Goal: Task Accomplishment & Management: Complete application form

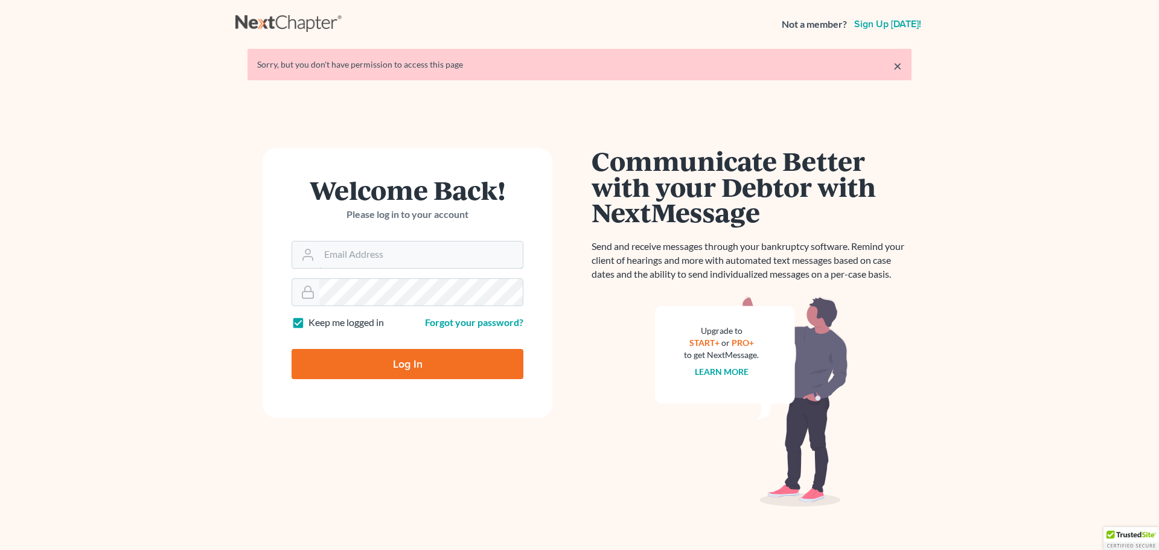
type input "[EMAIL_ADDRESS][DOMAIN_NAME]"
click at [449, 358] on input "Log In" at bounding box center [408, 364] width 232 height 30
type input "Thinking..."
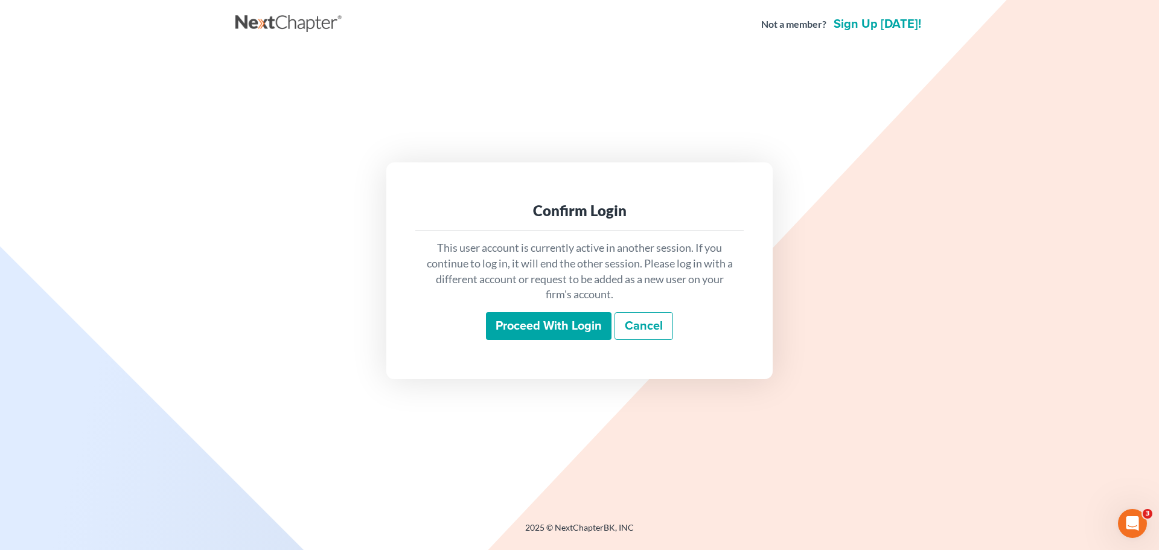
click at [552, 334] on input "Proceed with login" at bounding box center [549, 326] width 126 height 28
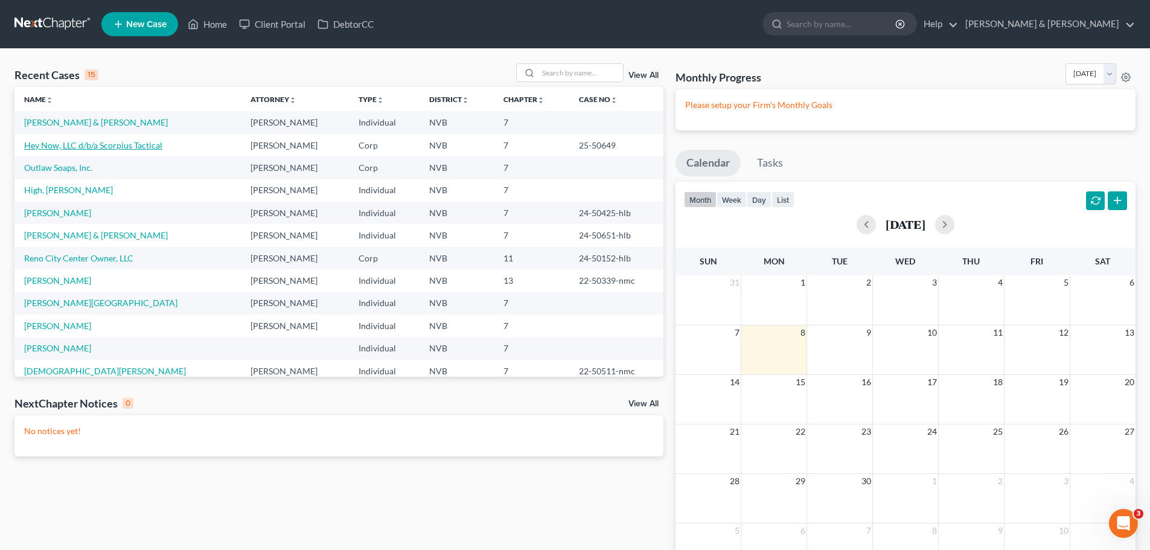
click at [100, 142] on link "Hey Now, LLC d/b/a Scorpius Tactical" at bounding box center [93, 145] width 138 height 10
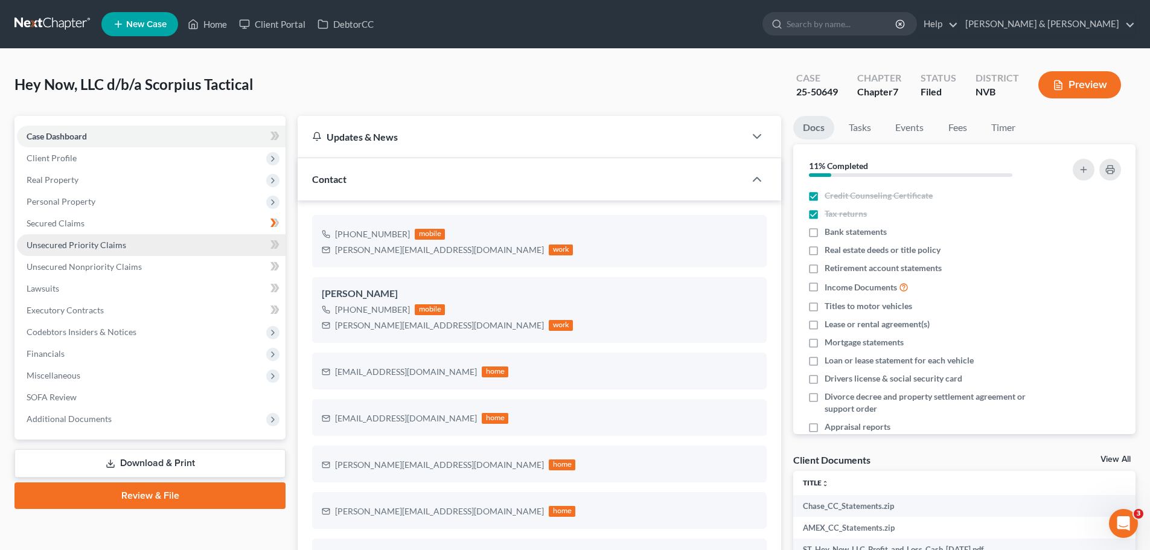
click at [104, 243] on span "Unsecured Priority Claims" at bounding box center [77, 245] width 100 height 10
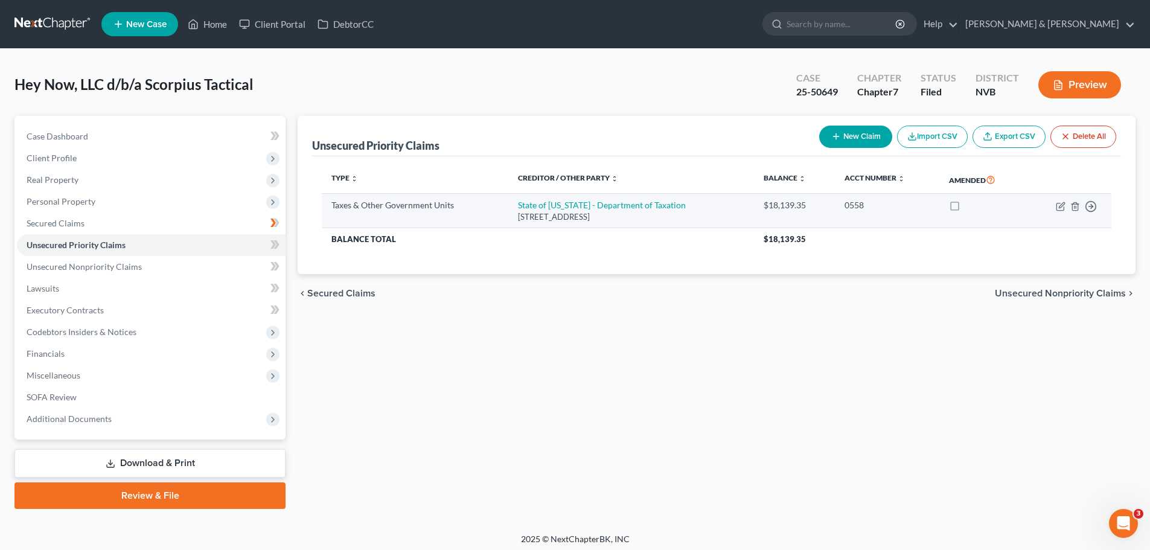
click at [966, 208] on label at bounding box center [966, 208] width 0 height 0
click at [971, 203] on input "checkbox" at bounding box center [975, 203] width 8 height 8
checkbox input "true"
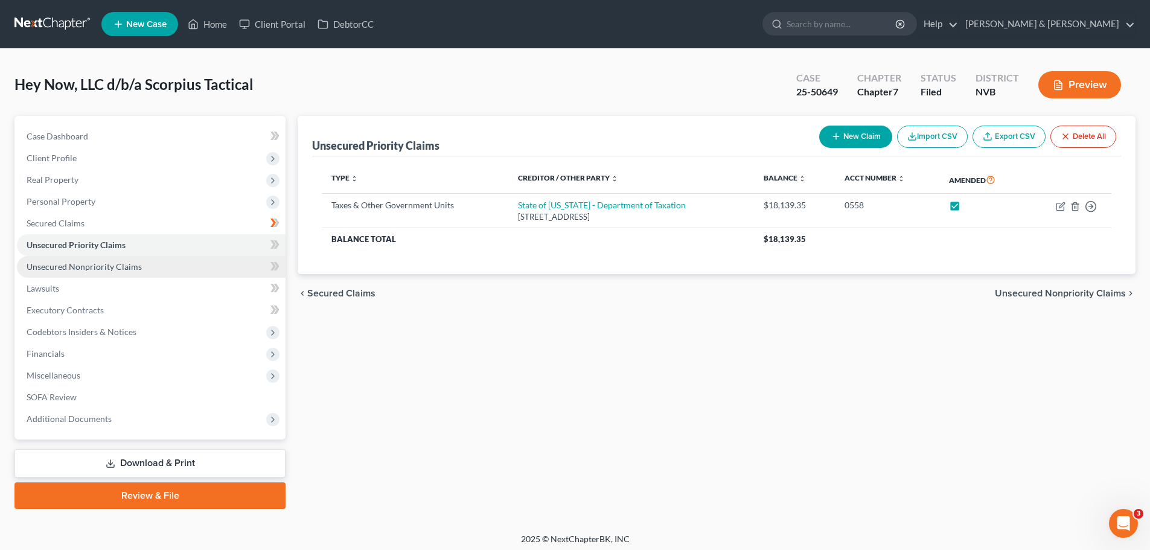
click at [129, 267] on span "Unsecured Nonpriority Claims" at bounding box center [84, 266] width 115 height 10
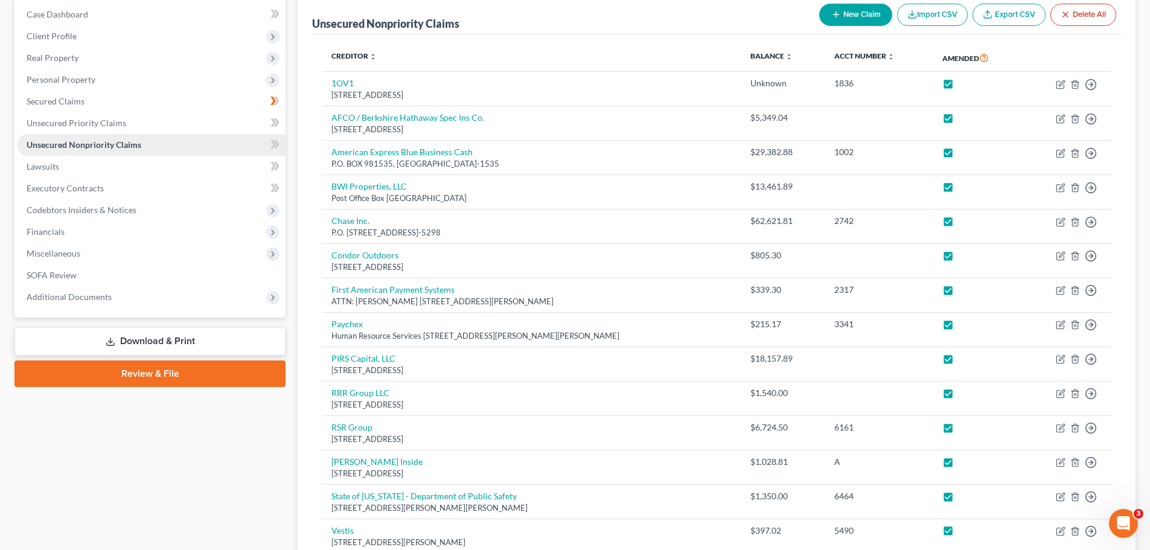
scroll to position [121, 0]
click at [132, 374] on link "Review & File" at bounding box center [149, 375] width 271 height 27
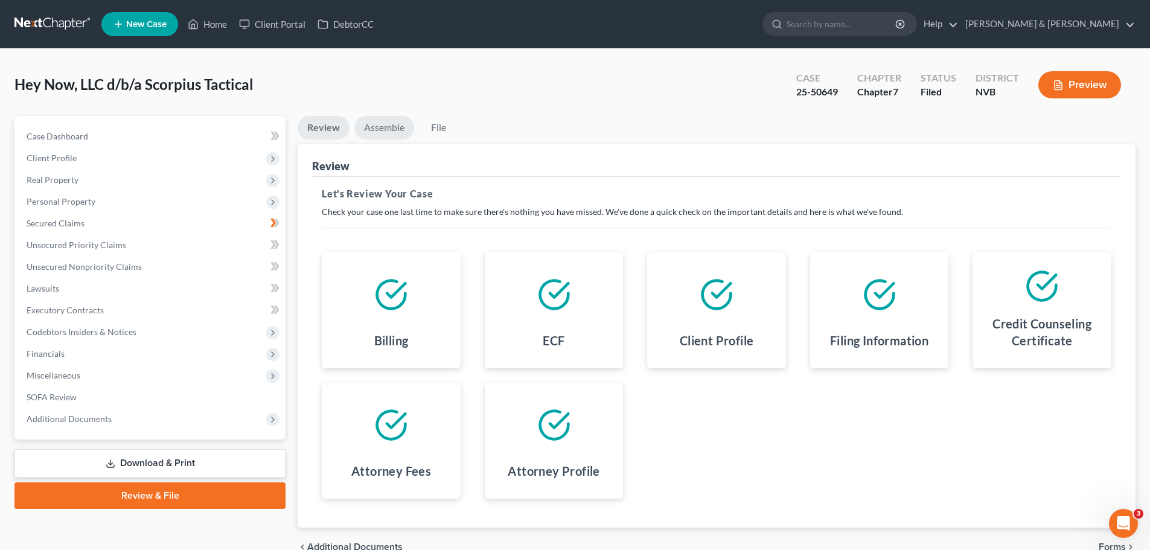
click at [389, 126] on link "Assemble" at bounding box center [384, 128] width 60 height 24
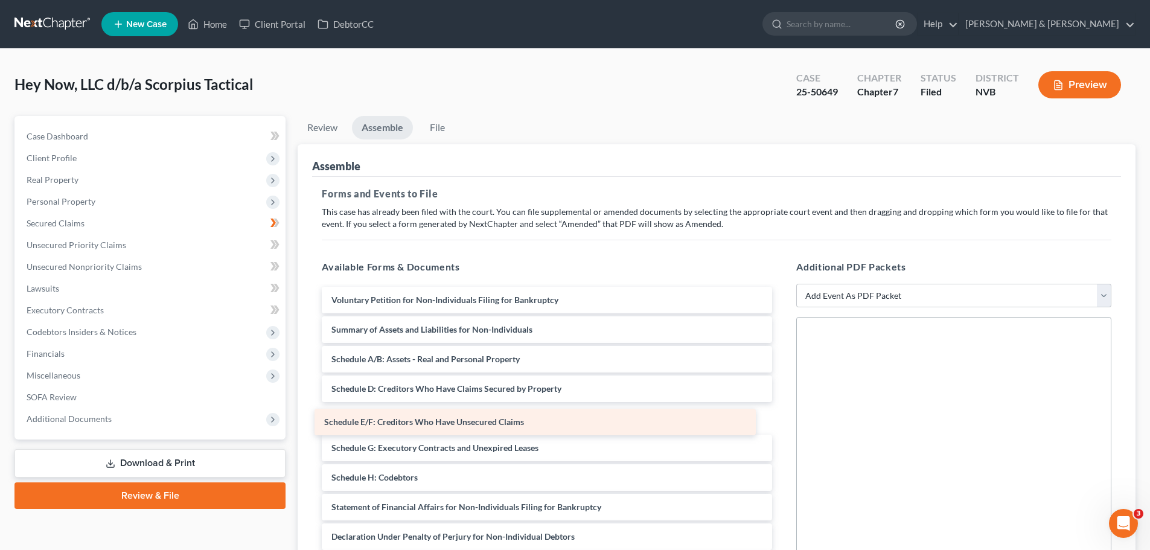
drag, startPoint x: 437, startPoint y: 416, endPoint x: 429, endPoint y: 420, distance: 8.1
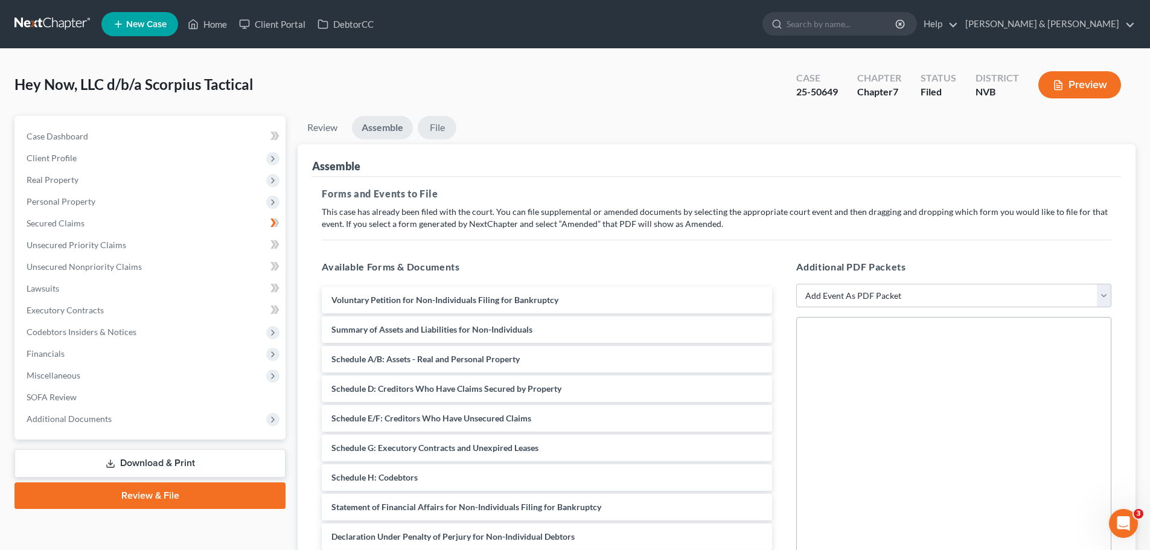
click at [438, 129] on link "File" at bounding box center [437, 128] width 39 height 24
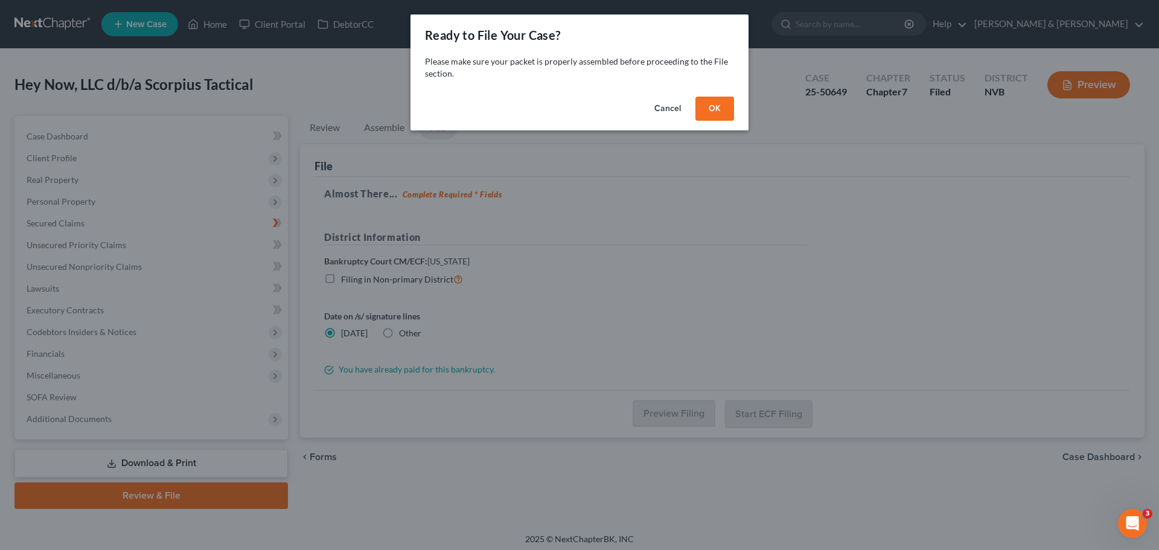
click at [667, 108] on button "Cancel" at bounding box center [668, 109] width 46 height 24
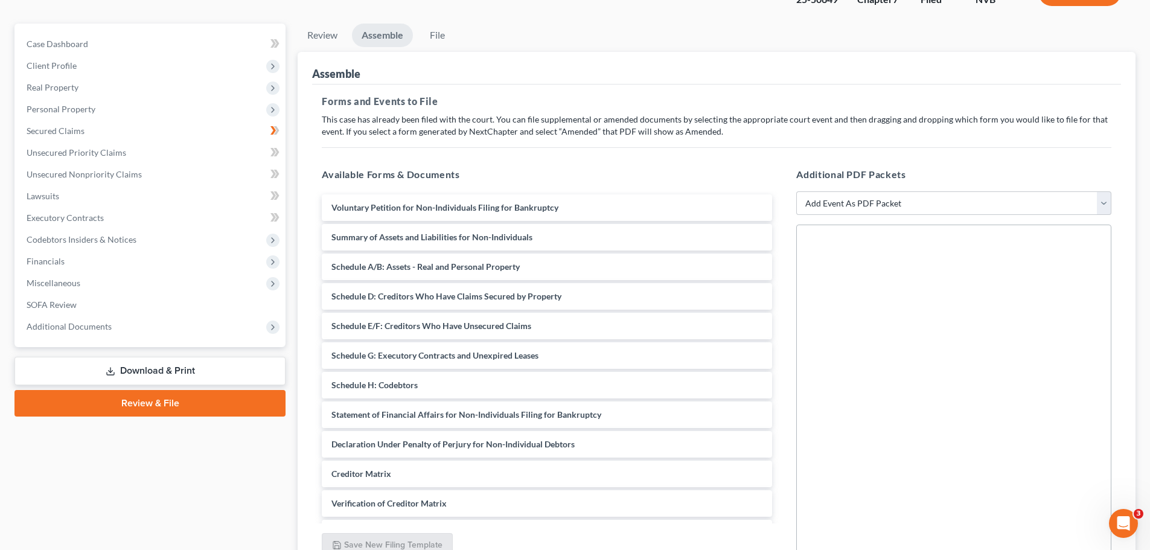
scroll to position [121, 0]
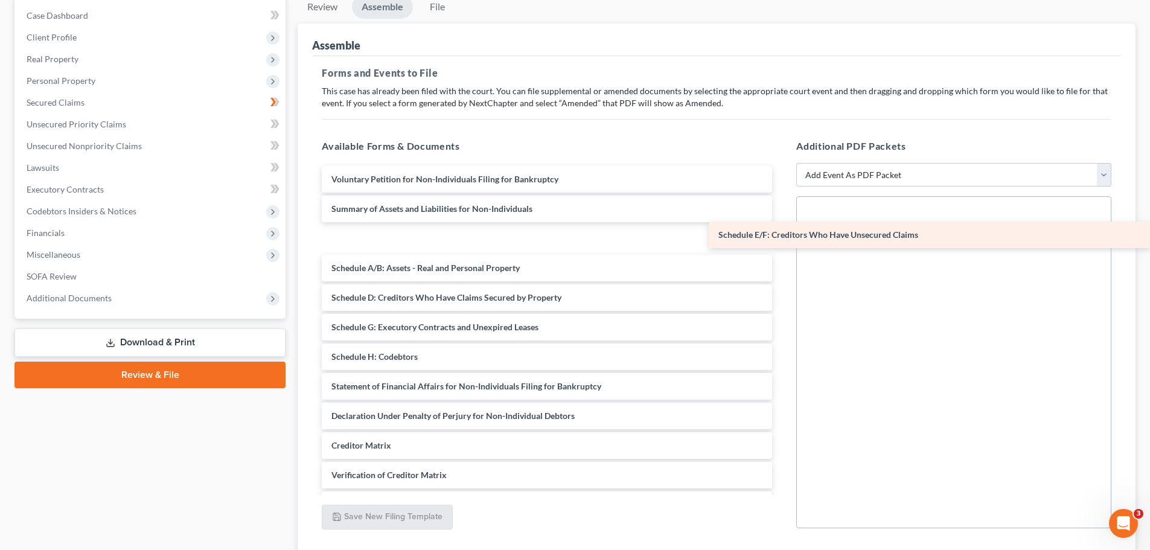
drag, startPoint x: 374, startPoint y: 295, endPoint x: 887, endPoint y: 232, distance: 516.4
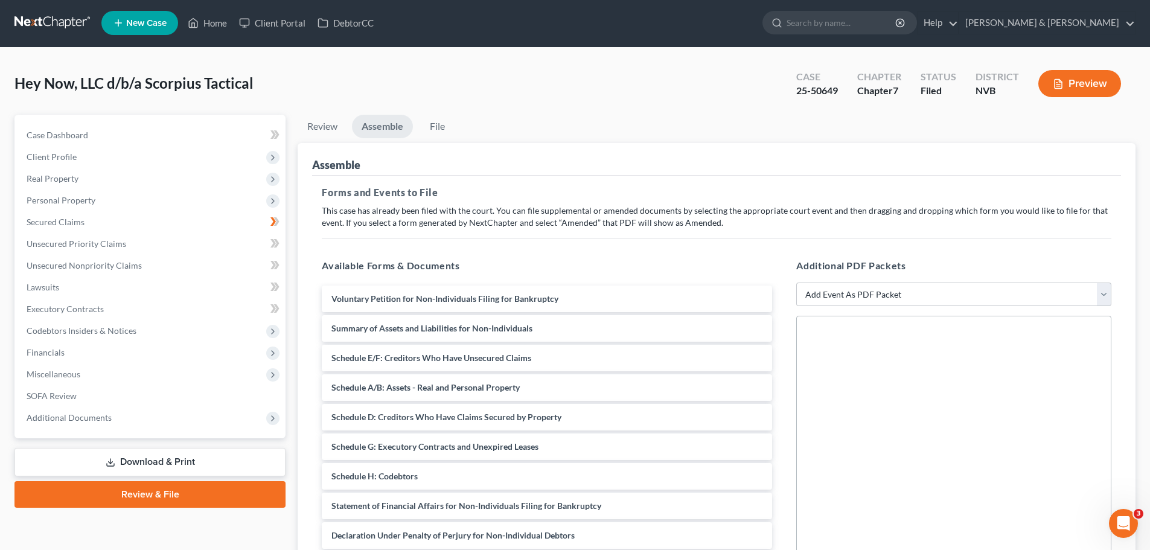
scroll to position [0, 0]
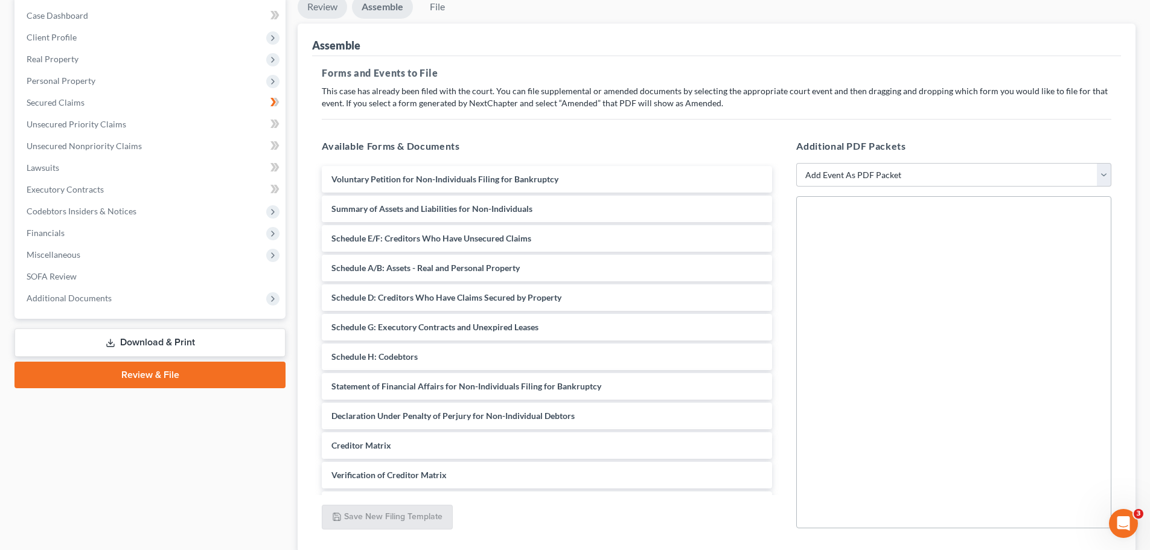
click at [325, 8] on link "Review" at bounding box center [323, 7] width 50 height 24
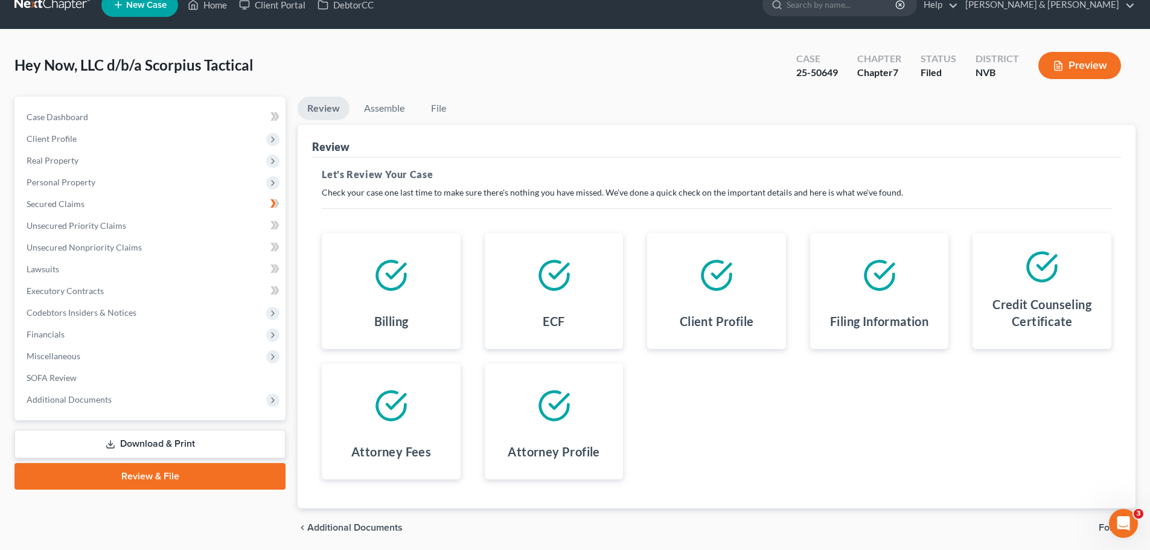
scroll to position [2, 0]
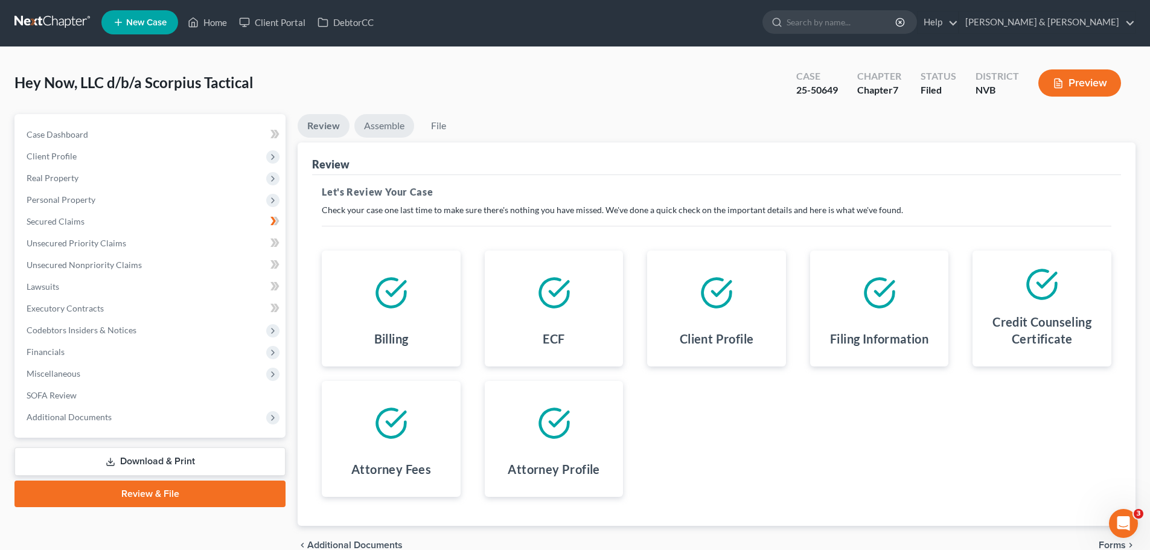
click at [398, 130] on link "Assemble" at bounding box center [384, 126] width 60 height 24
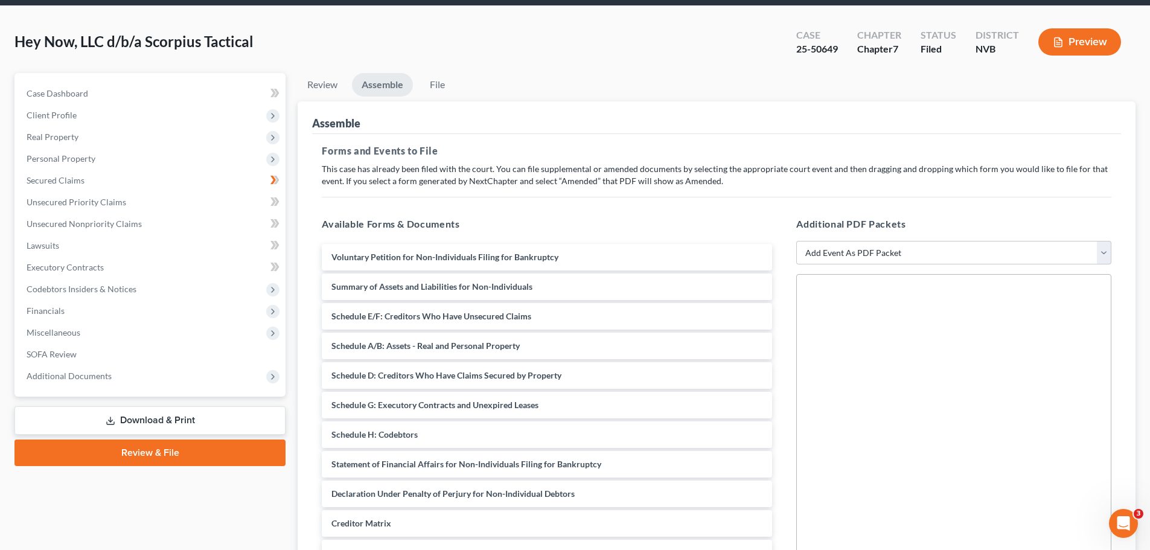
scroll to position [62, 0]
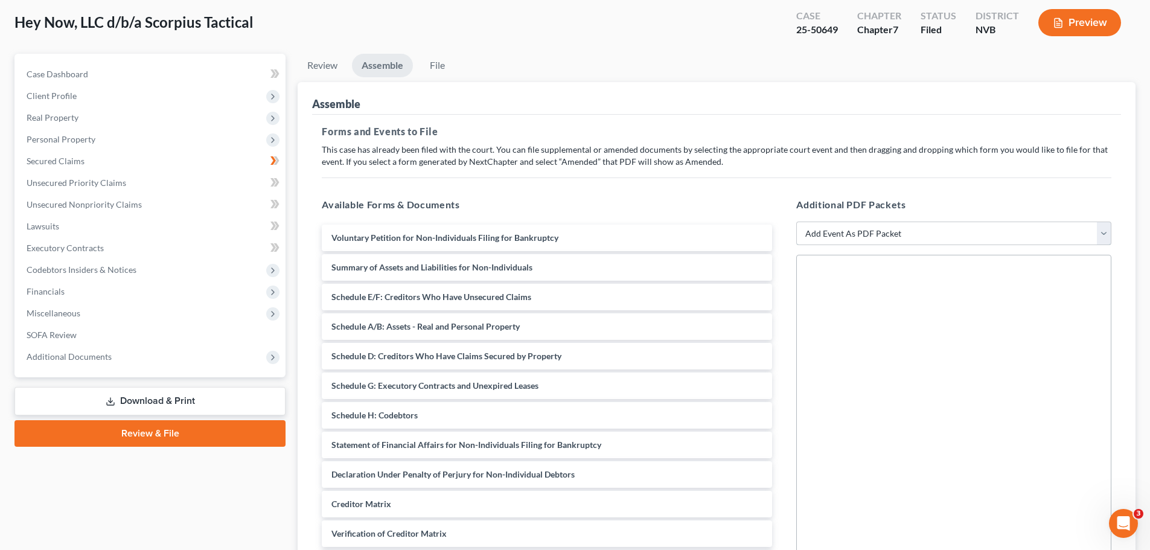
click at [1102, 234] on select "Add Event As PDF Packet 122A-1 Chapter 7 Statement of Your Monthly Income Form …" at bounding box center [953, 234] width 315 height 24
select select "3"
click at [796, 246] on select "Add Event As PDF Packet 122A-1 Chapter 7 Statement of Your Monthly Income Form …" at bounding box center [953, 234] width 315 height 24
select select
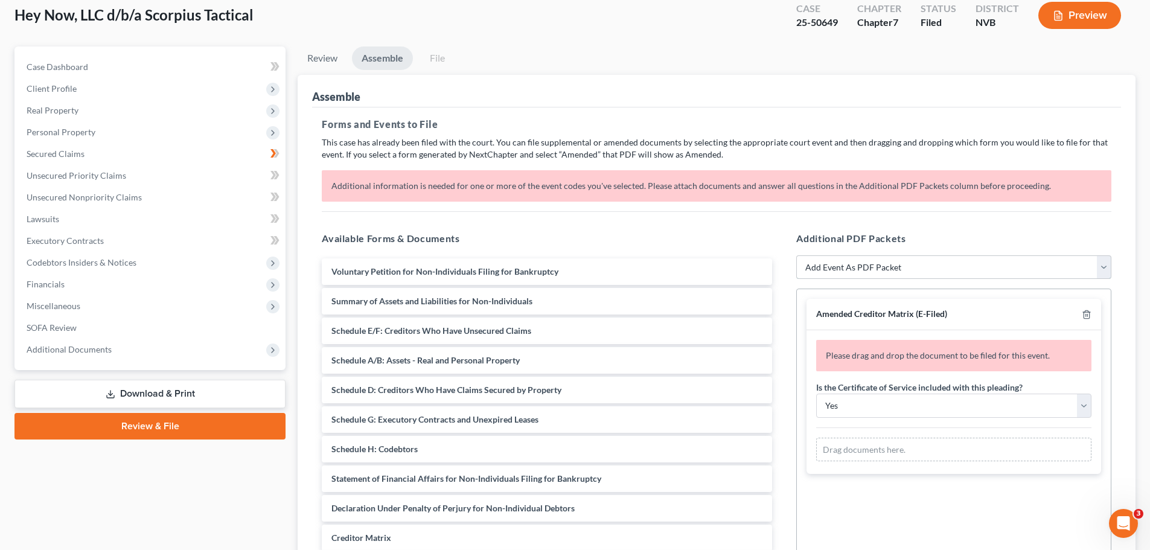
scroll to position [68, 0]
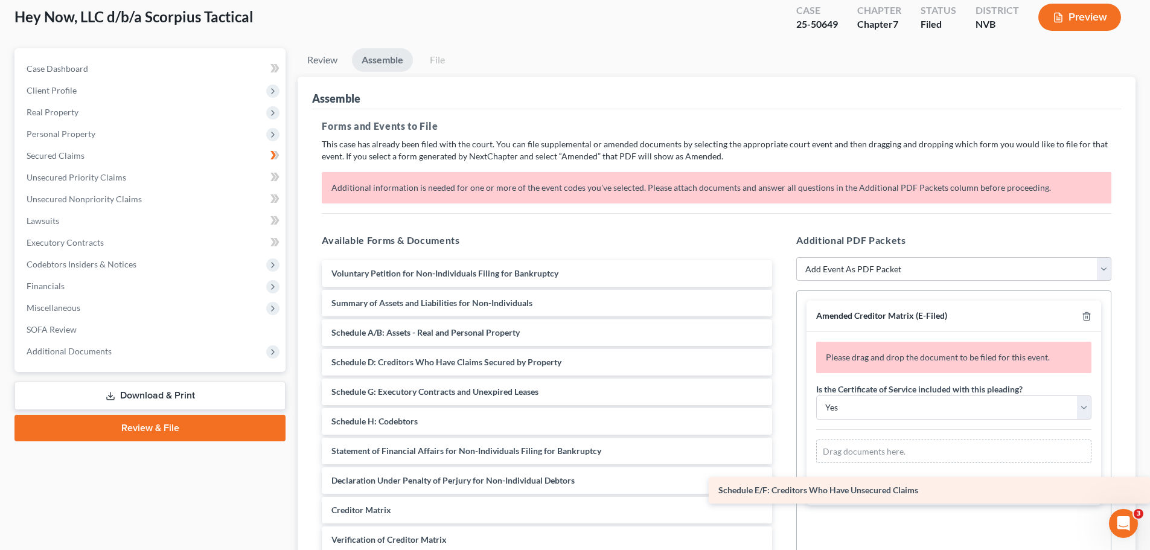
drag, startPoint x: 423, startPoint y: 330, endPoint x: 927, endPoint y: 488, distance: 528.2
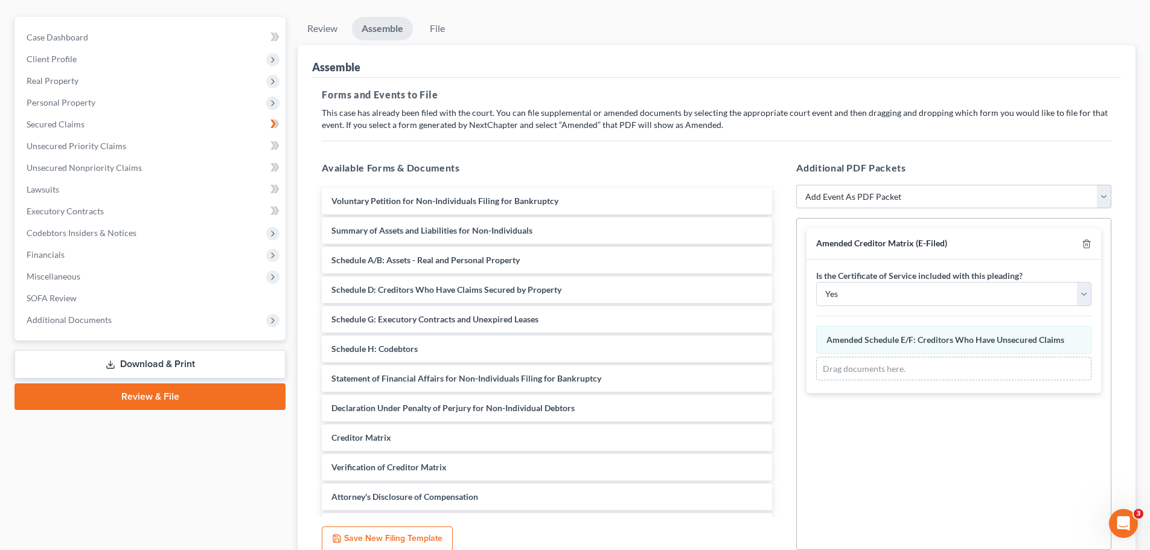
scroll to position [128, 0]
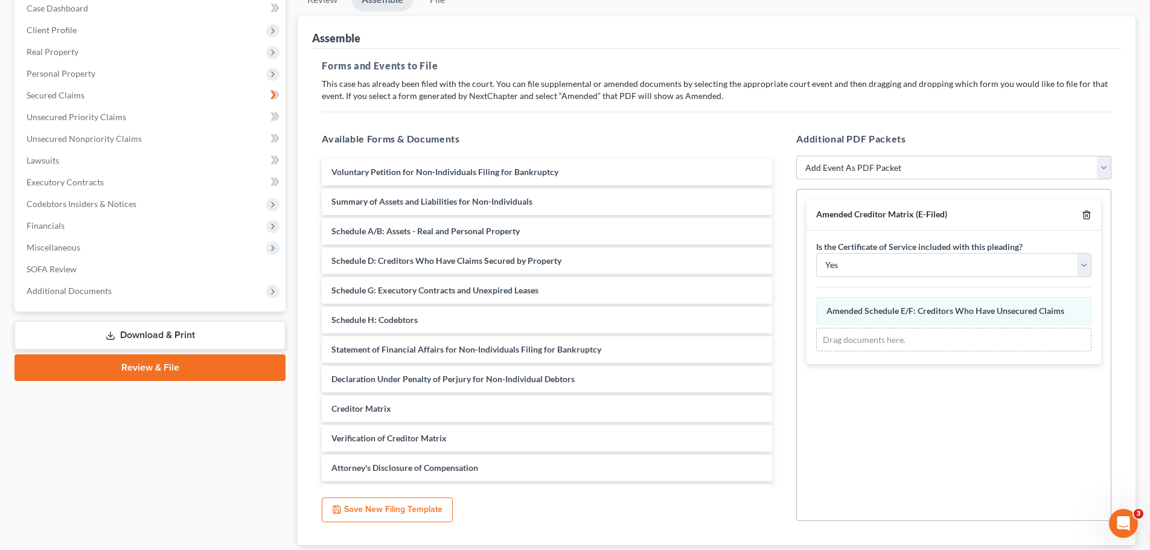
click at [1087, 216] on line "button" at bounding box center [1087, 216] width 0 height 2
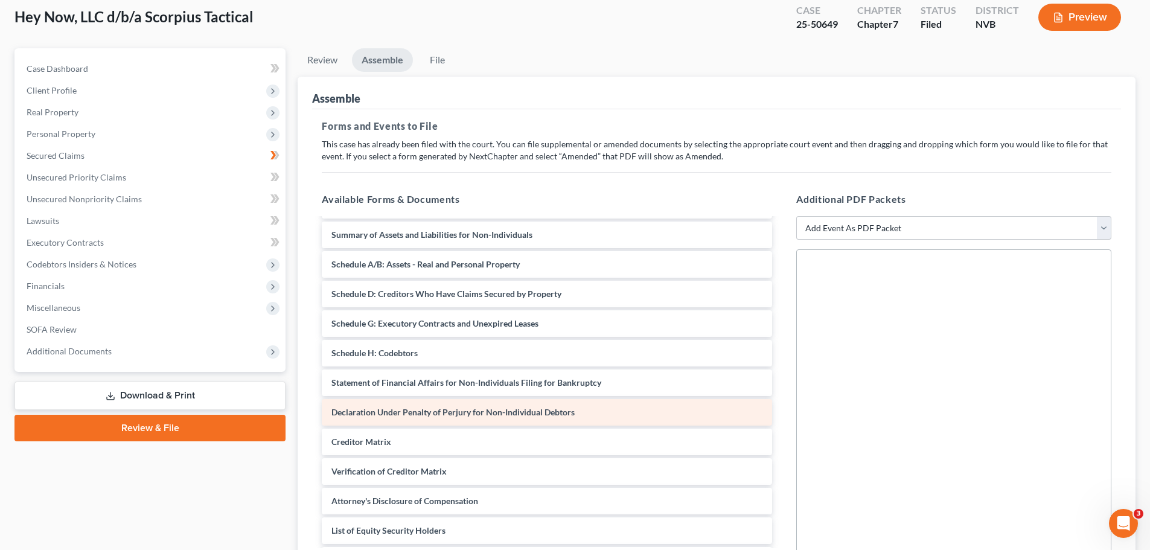
scroll to position [0, 0]
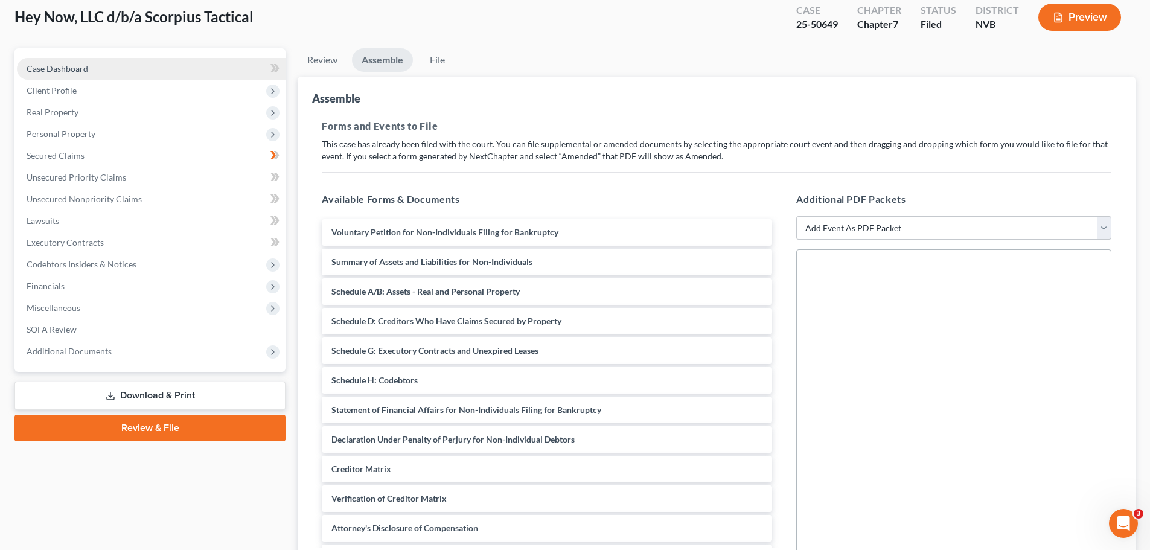
click at [54, 66] on span "Case Dashboard" at bounding box center [58, 68] width 62 height 10
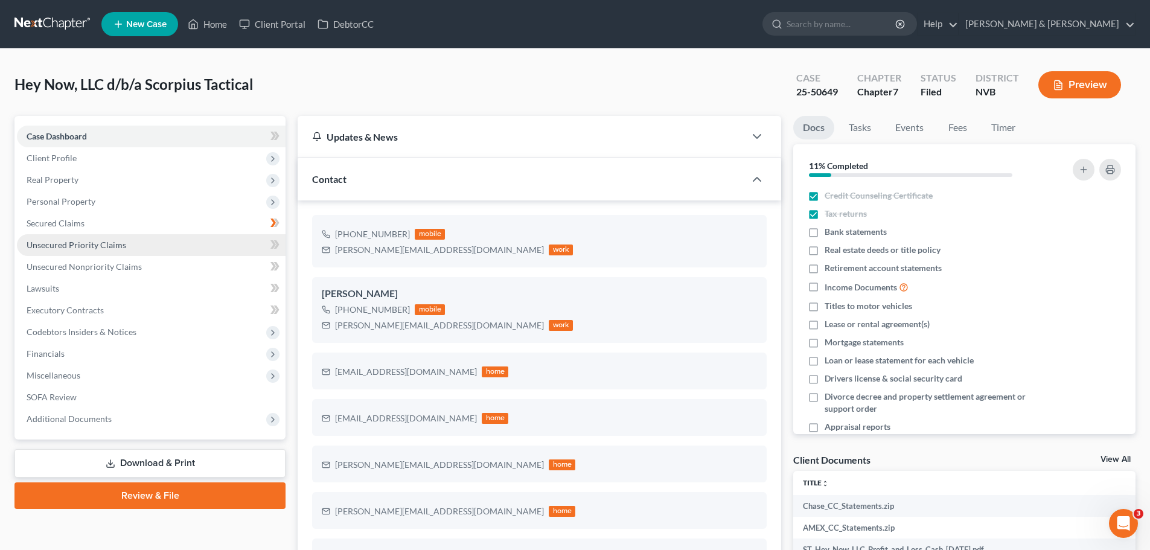
scroll to position [60, 0]
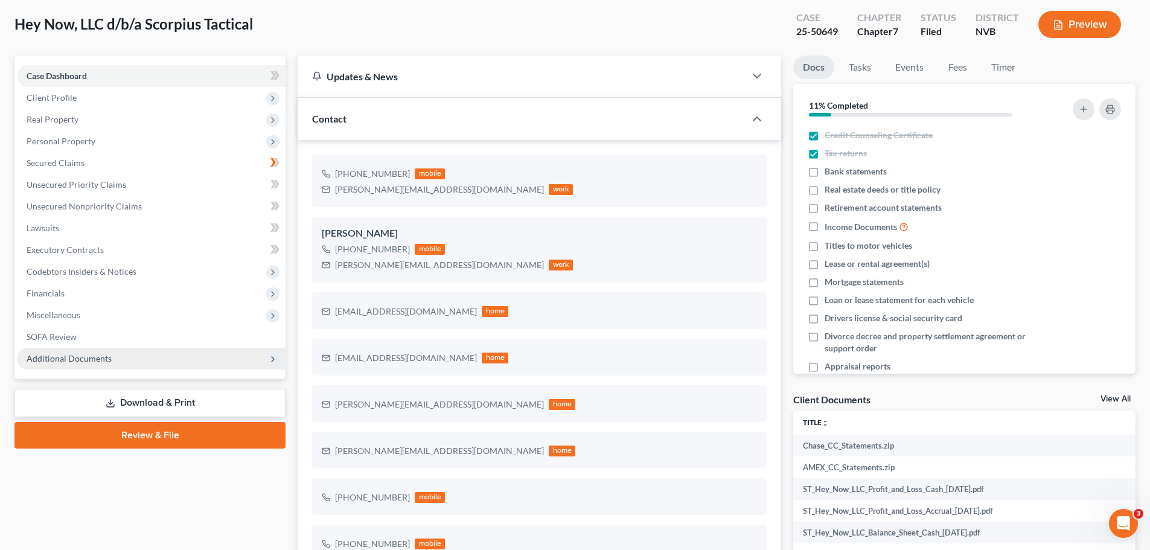
click at [106, 364] on span "Additional Documents" at bounding box center [151, 359] width 269 height 22
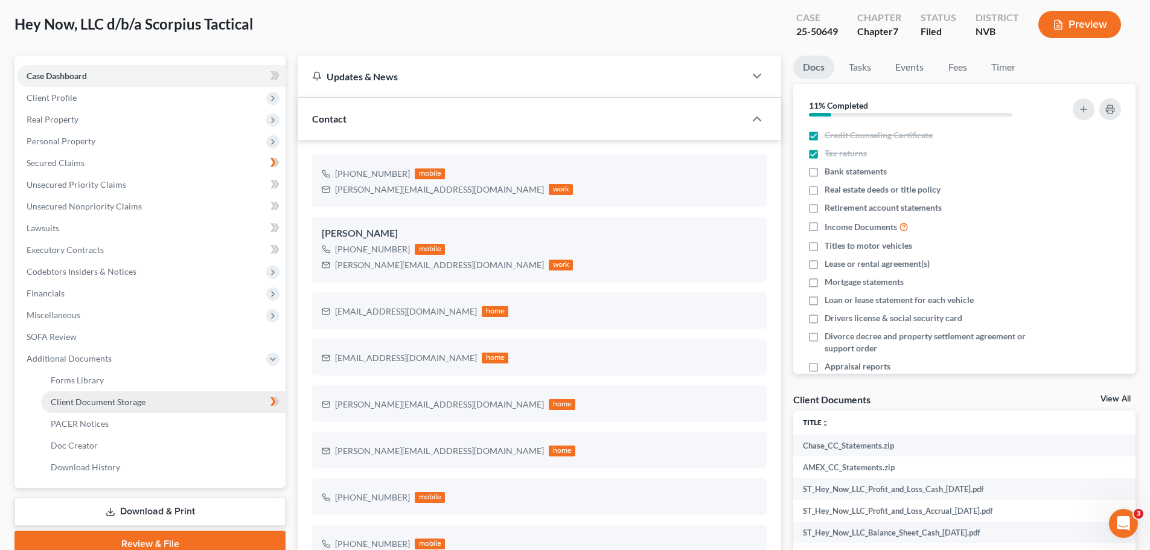
click at [110, 401] on span "Client Document Storage" at bounding box center [98, 402] width 95 height 10
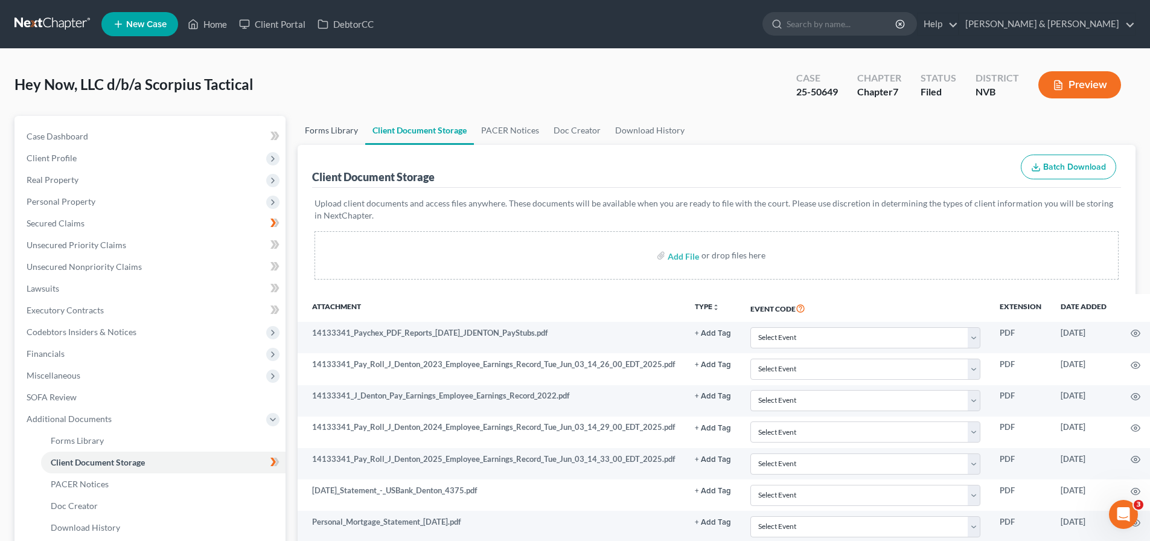
click at [328, 133] on link "Forms Library" at bounding box center [332, 130] width 68 height 29
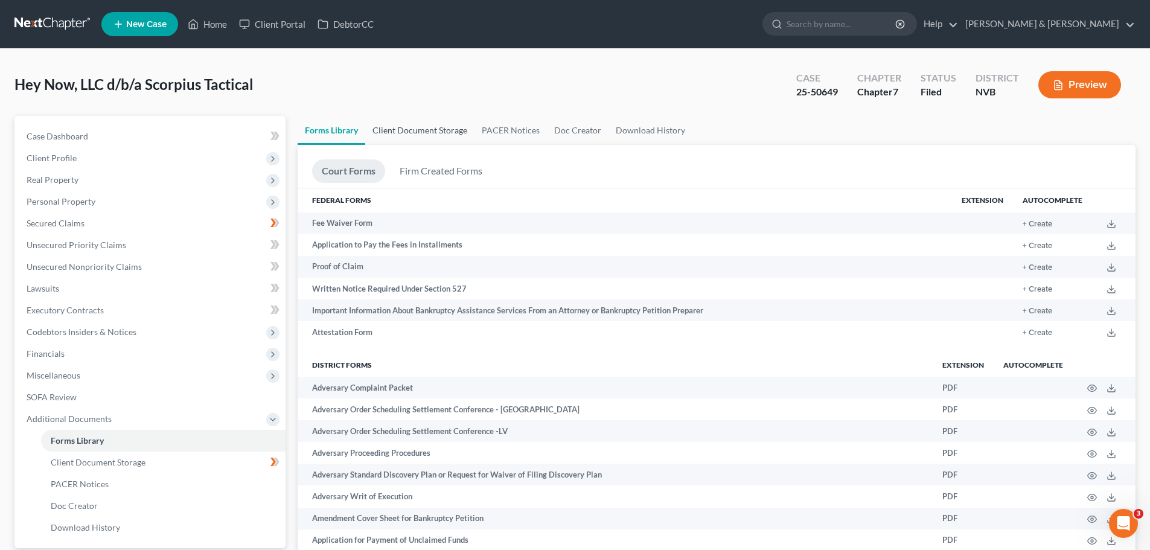
click at [401, 133] on link "Client Document Storage" at bounding box center [419, 130] width 109 height 29
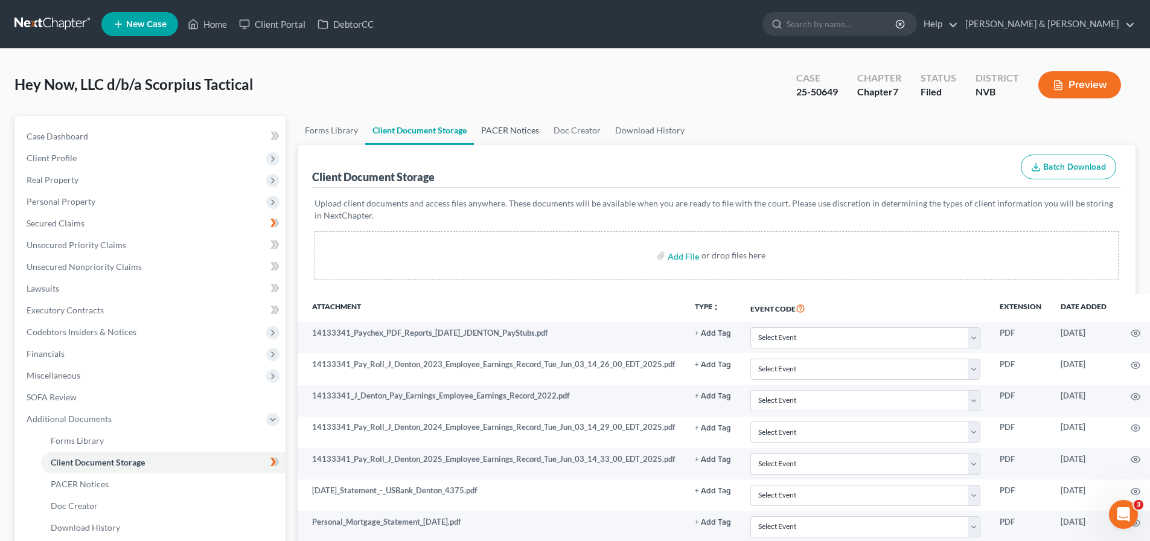
click at [514, 133] on link "PACER Notices" at bounding box center [510, 130] width 72 height 29
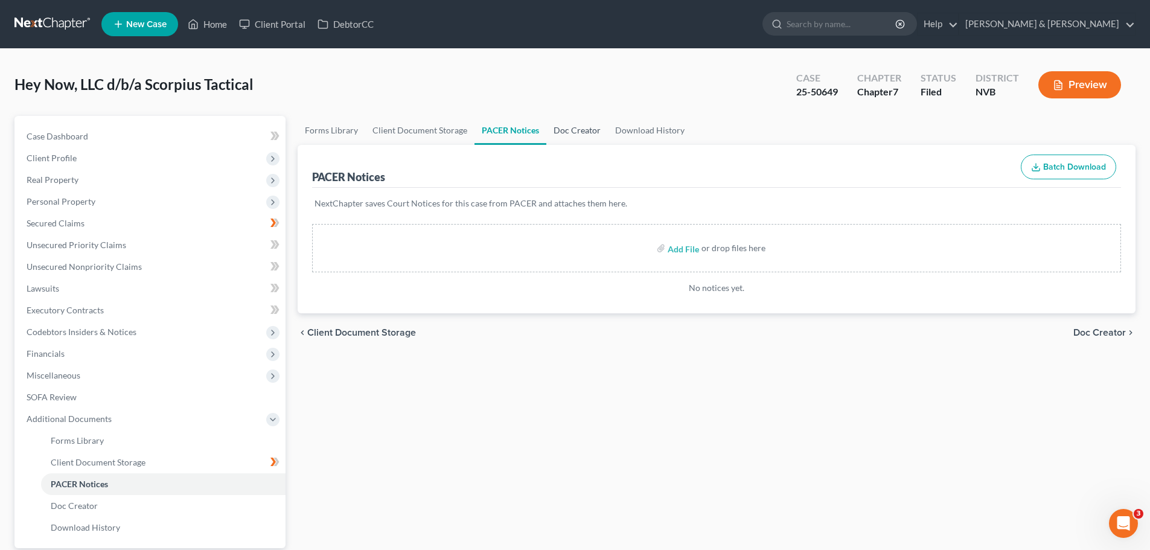
click at [588, 133] on link "Doc Creator" at bounding box center [577, 130] width 62 height 29
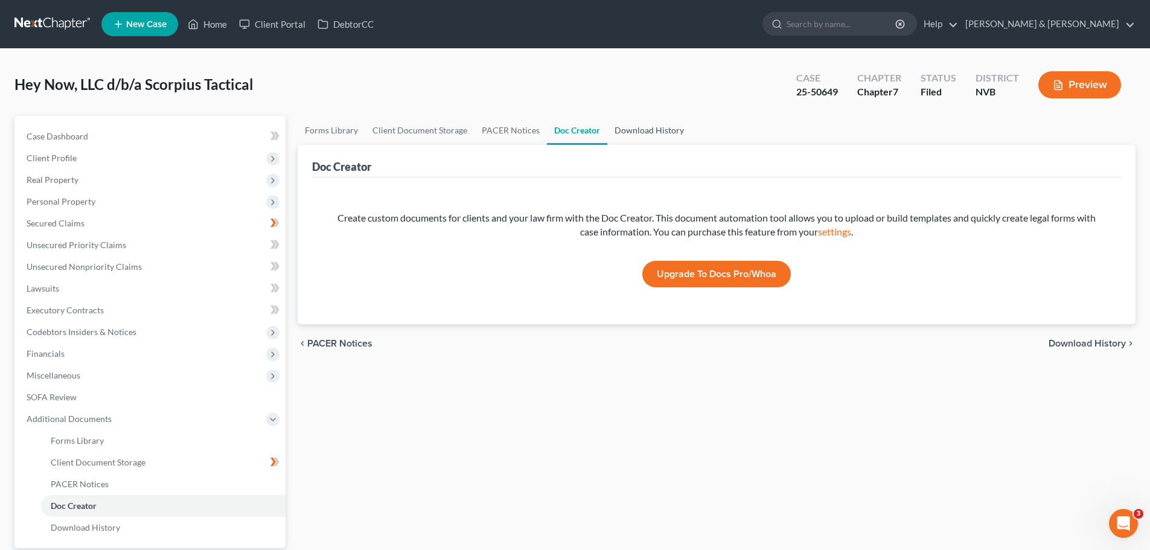
click at [658, 133] on link "Download History" at bounding box center [649, 130] width 84 height 29
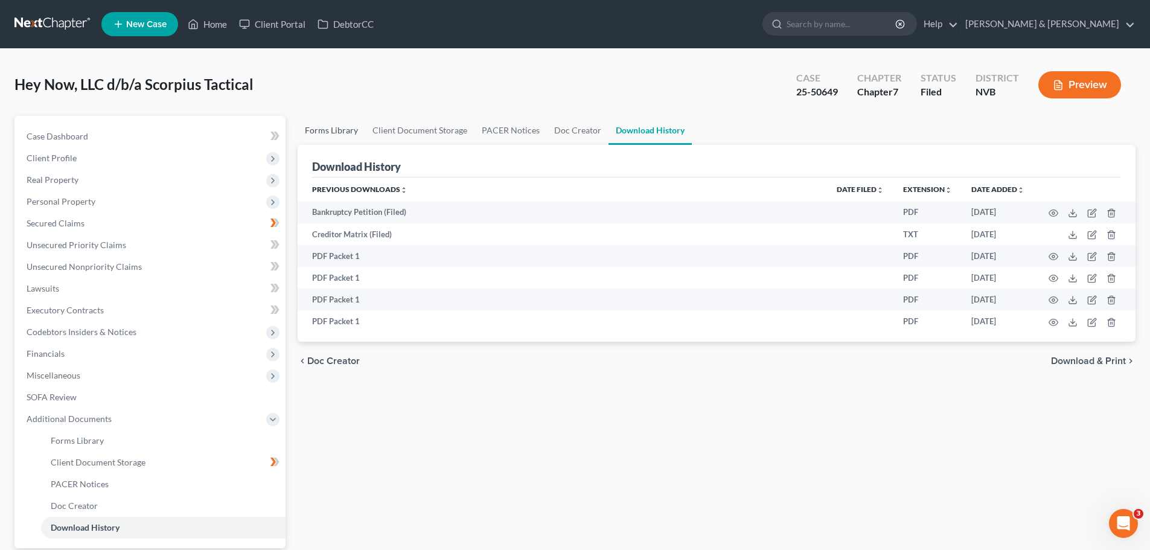
click at [346, 135] on link "Forms Library" at bounding box center [332, 130] width 68 height 29
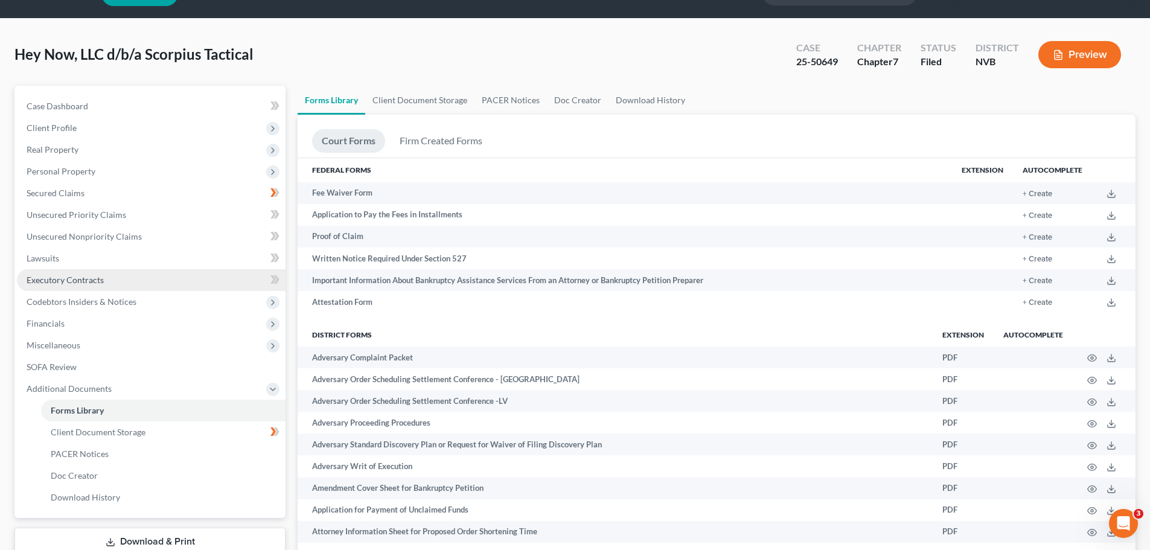
scroll to position [114, 0]
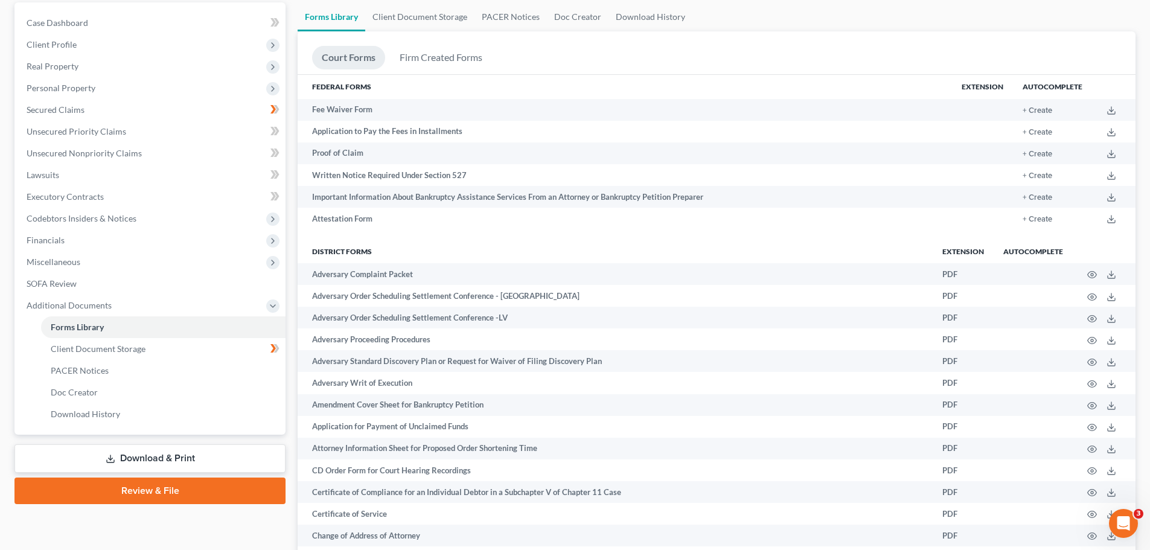
click at [167, 459] on link "Download & Print" at bounding box center [149, 458] width 271 height 28
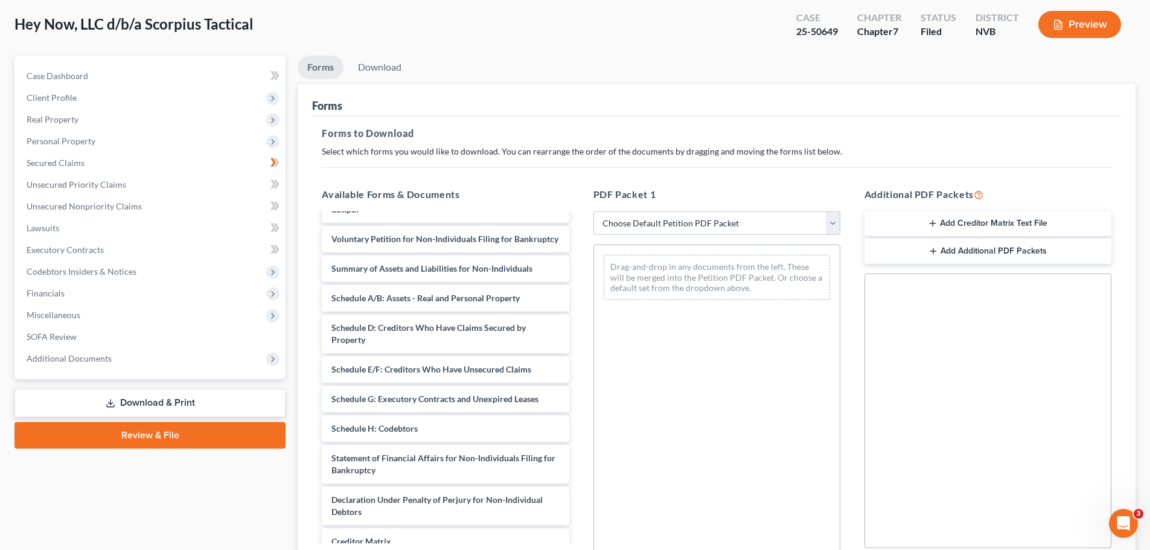
scroll to position [1207, 0]
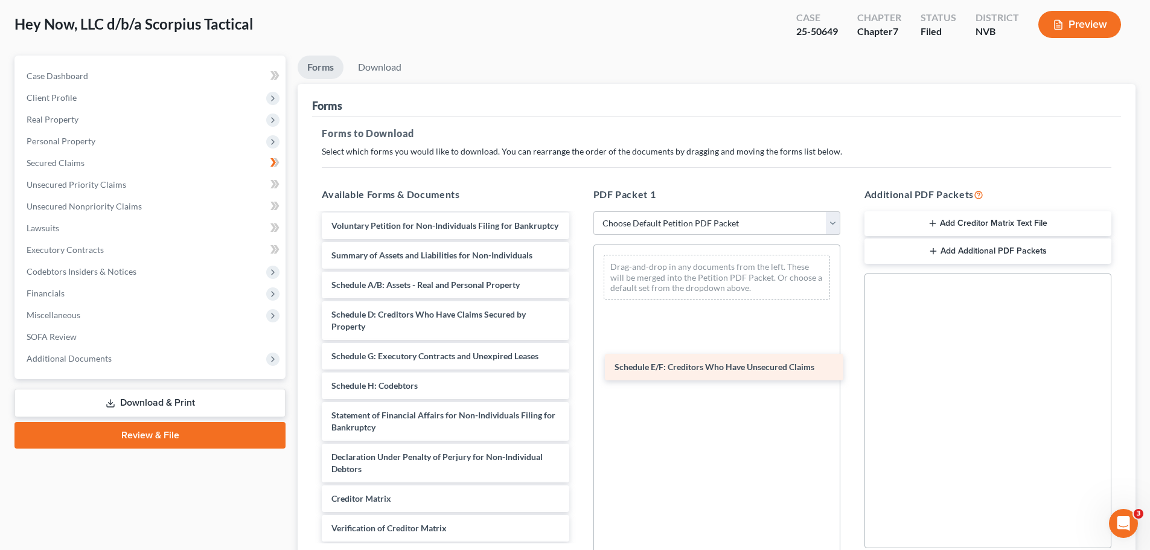
drag, startPoint x: 391, startPoint y: 389, endPoint x: 674, endPoint y: 364, distance: 284.3
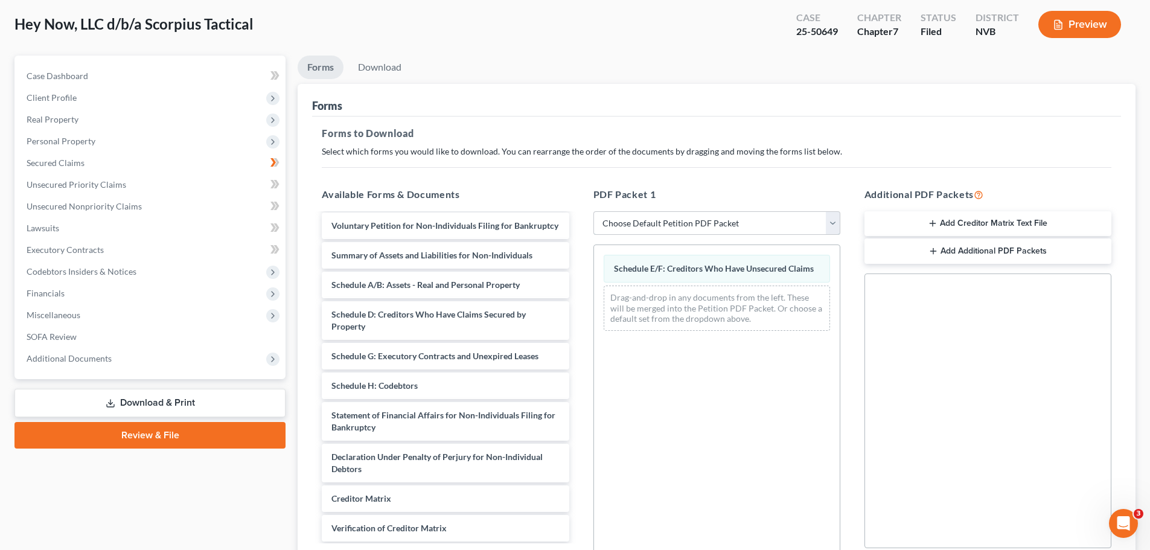
click at [839, 222] on select "Choose Default Petition PDF Packet Complete Bankruptcy Petition (all forms and …" at bounding box center [716, 223] width 247 height 24
select select "2"
click at [593, 211] on select "Choose Default Petition PDF Packet Complete Bankruptcy Petition (all forms and …" at bounding box center [716, 223] width 247 height 24
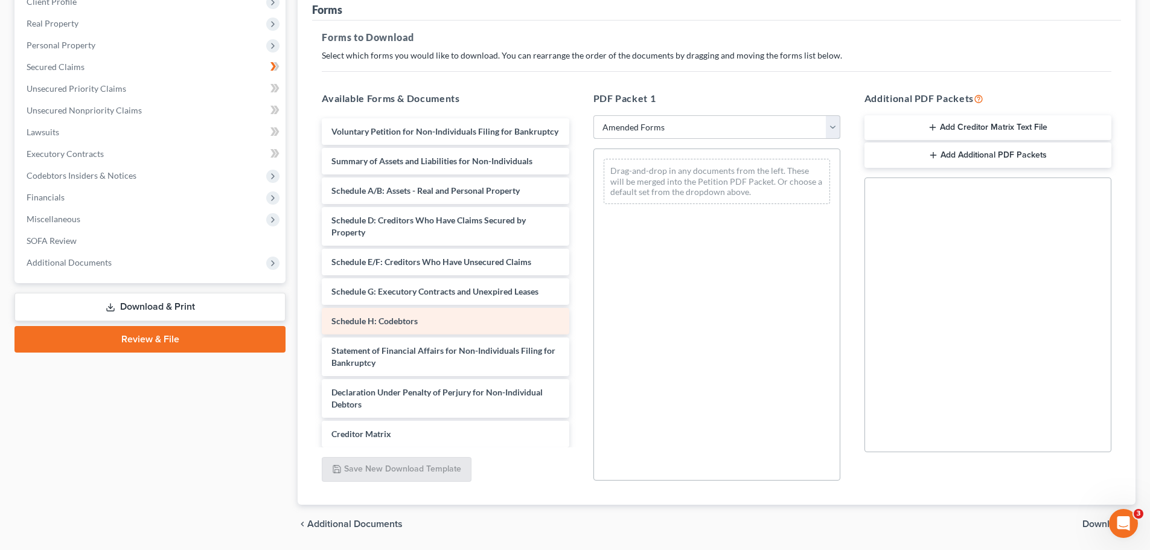
scroll to position [135, 0]
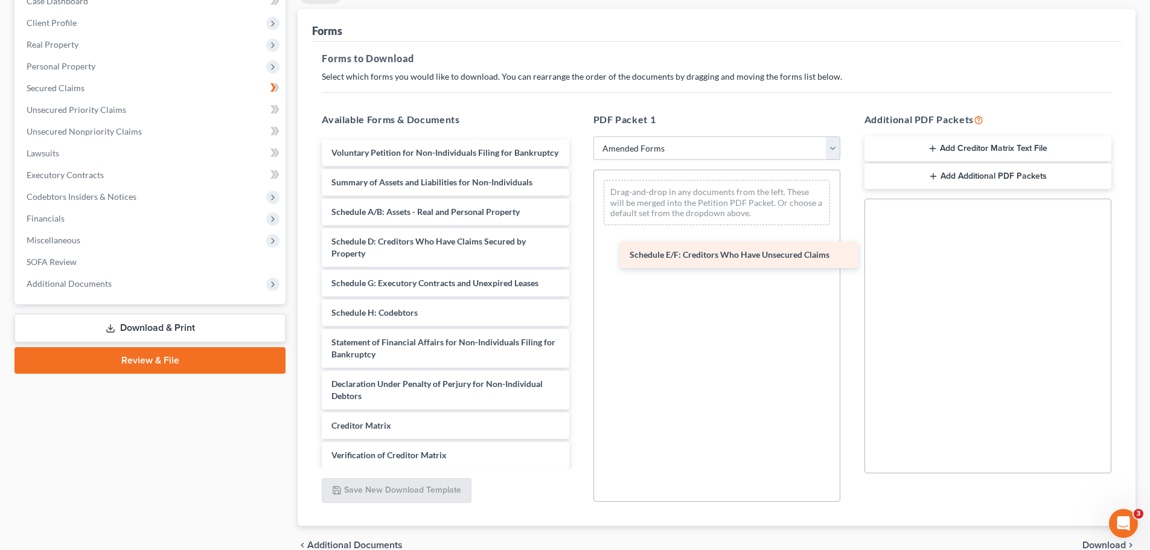
drag, startPoint x: 424, startPoint y: 298, endPoint x: 723, endPoint y: 258, distance: 301.0
click at [578, 258] on div "Schedule E/F: Creditors Who Have Unsecured Claims Voluntary Petition for Non-In…" at bounding box center [445, 333] width 266 height 388
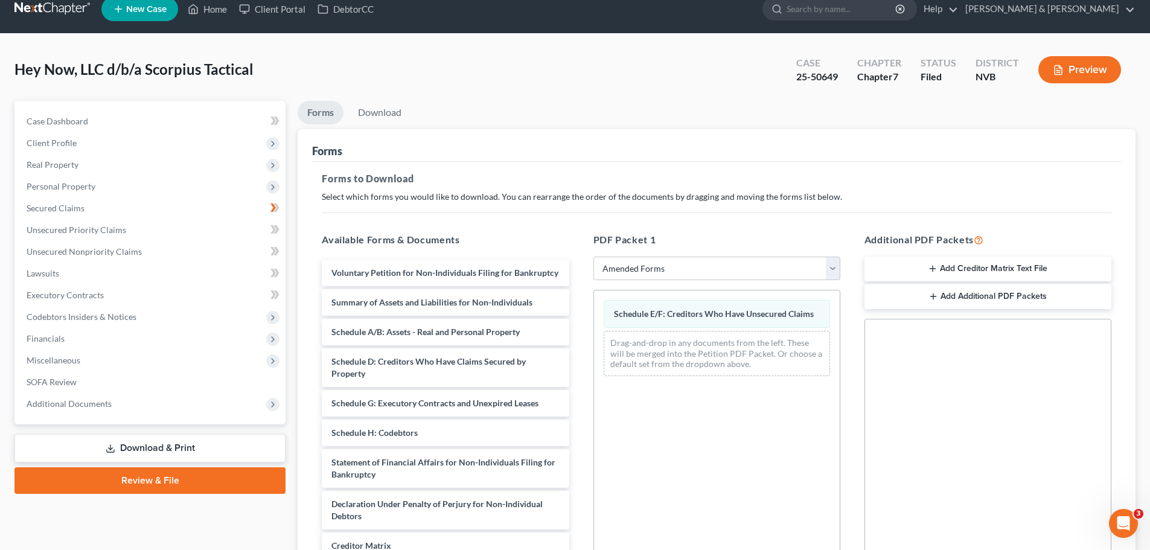
scroll to position [14, 0]
click at [1090, 78] on button "Preview" at bounding box center [1079, 70] width 83 height 27
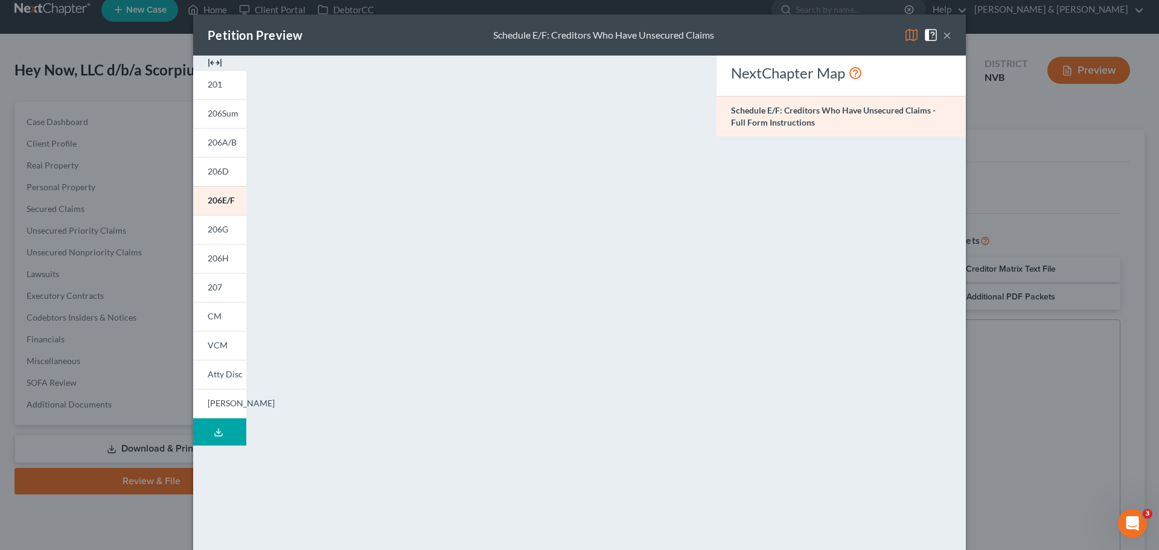
click at [938, 37] on span at bounding box center [933, 34] width 19 height 10
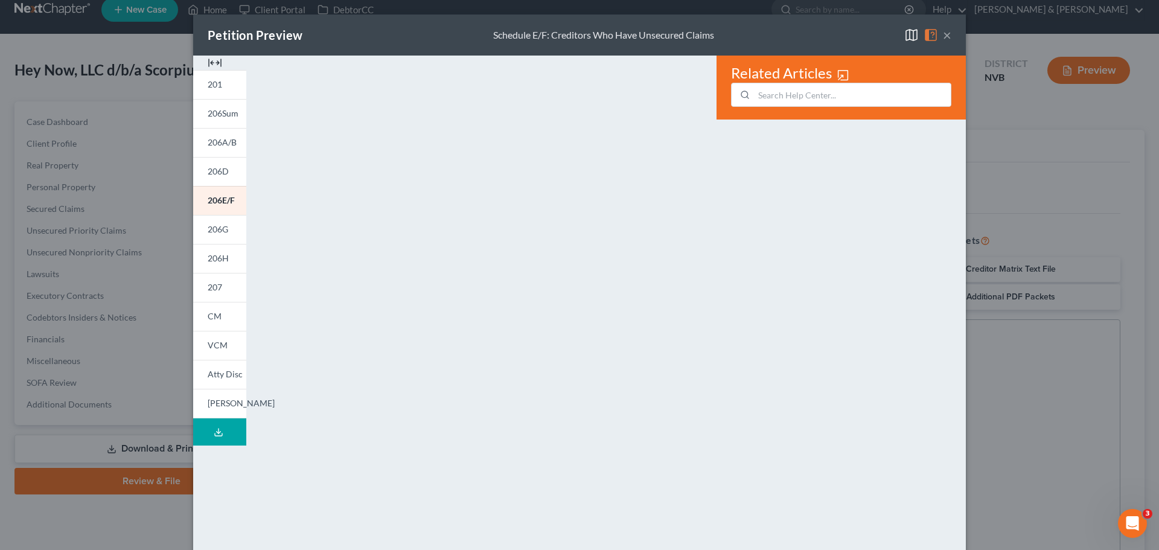
click at [943, 40] on button "×" at bounding box center [947, 35] width 8 height 14
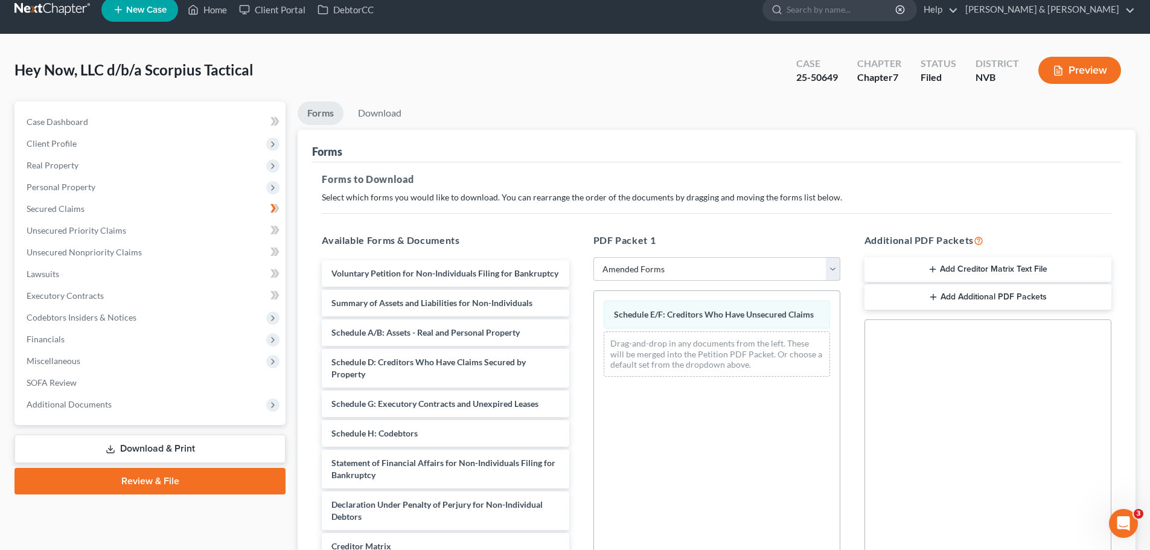
click at [48, 8] on link at bounding box center [52, 10] width 77 height 22
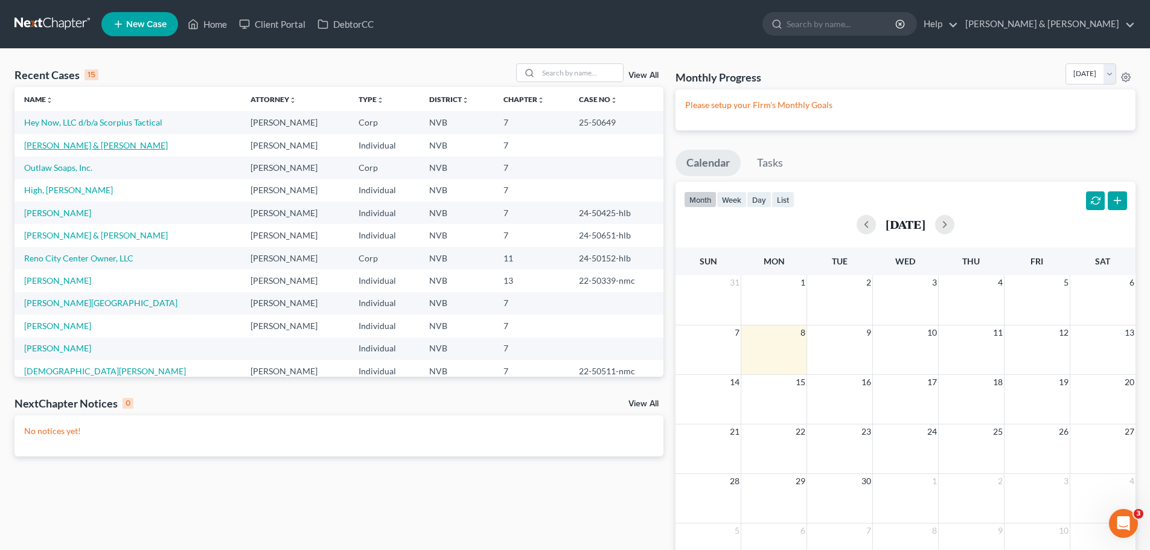
click at [83, 144] on link "Vincent, Russell & Danielle" at bounding box center [96, 145] width 144 height 10
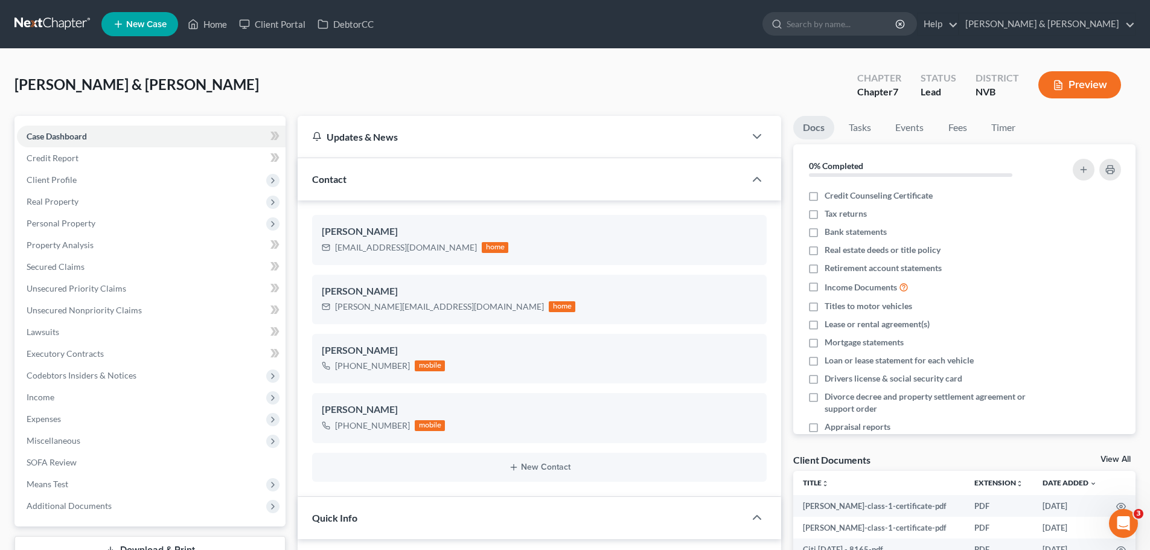
scroll to position [429, 0]
click at [94, 313] on span "Unsecured Nonpriority Claims" at bounding box center [84, 310] width 115 height 10
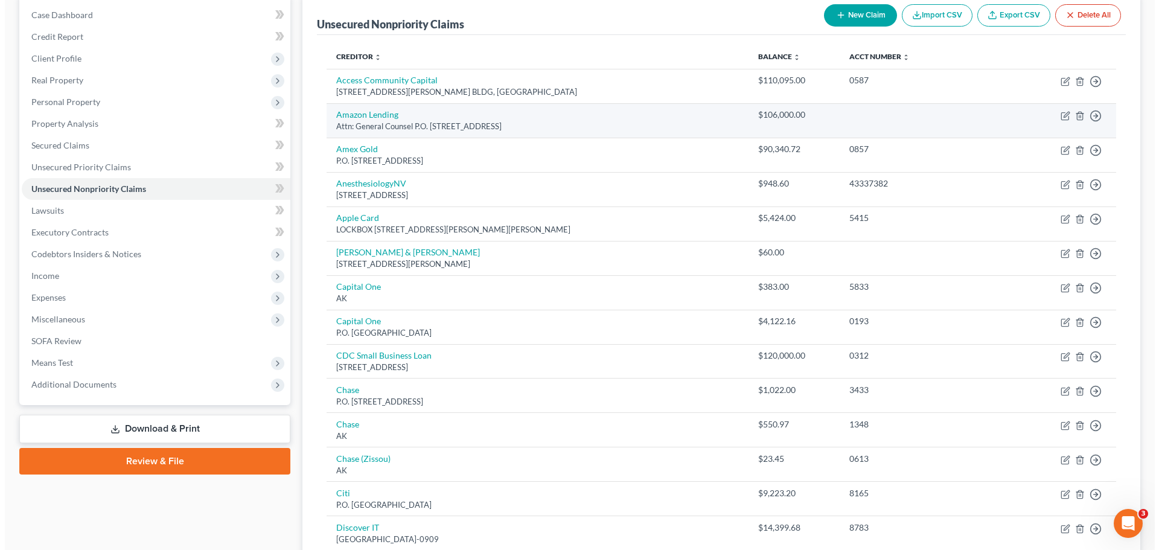
scroll to position [121, 0]
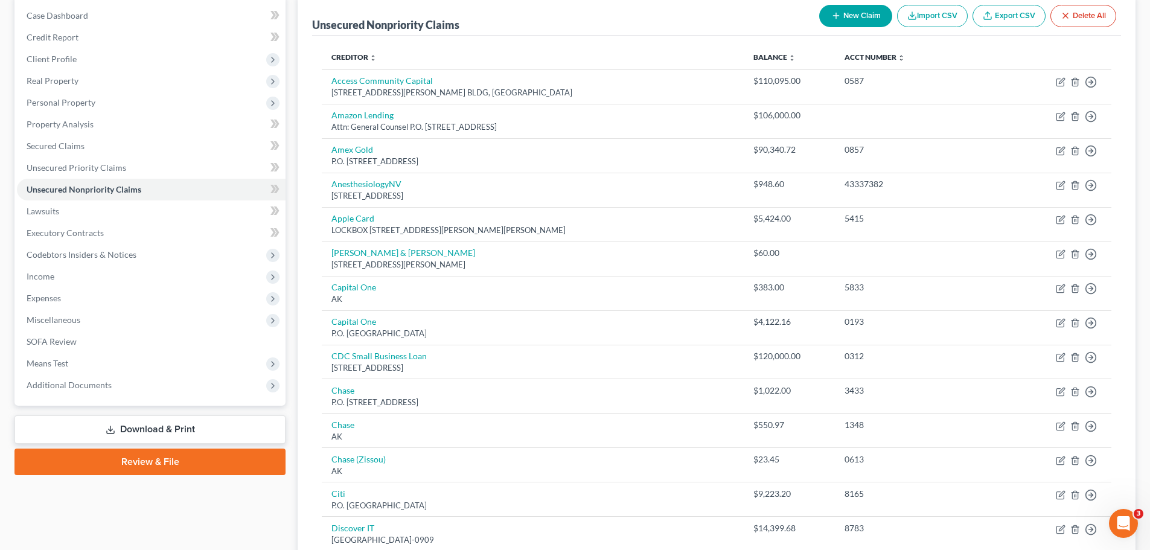
click at [866, 22] on button "New Claim" at bounding box center [855, 16] width 73 height 22
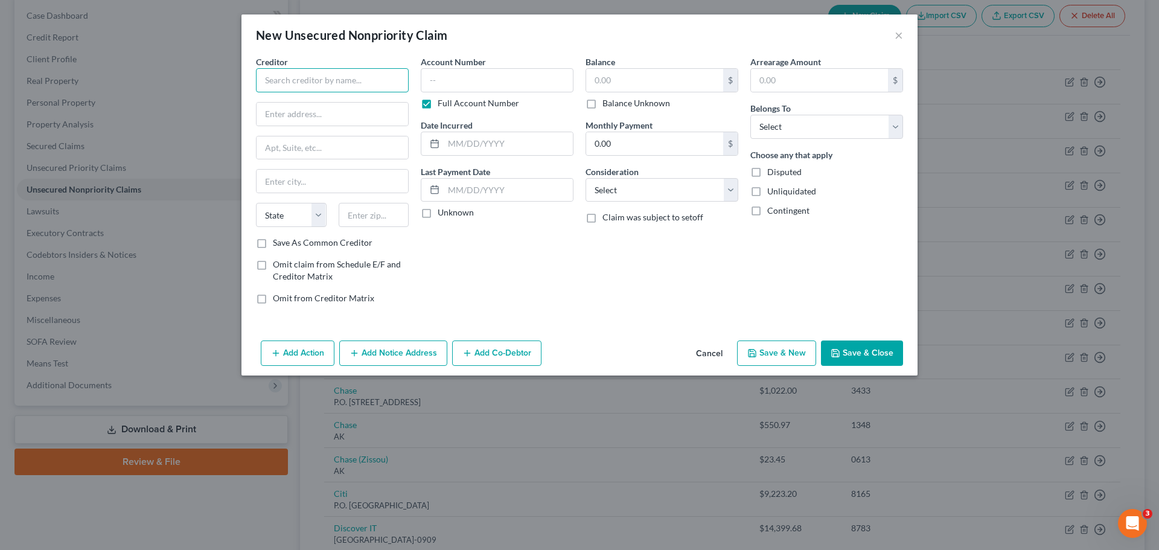
click at [298, 83] on input "text" at bounding box center [332, 80] width 153 height 24
type input "r"
type input "Renown Health"
type input "C"
type input "c"
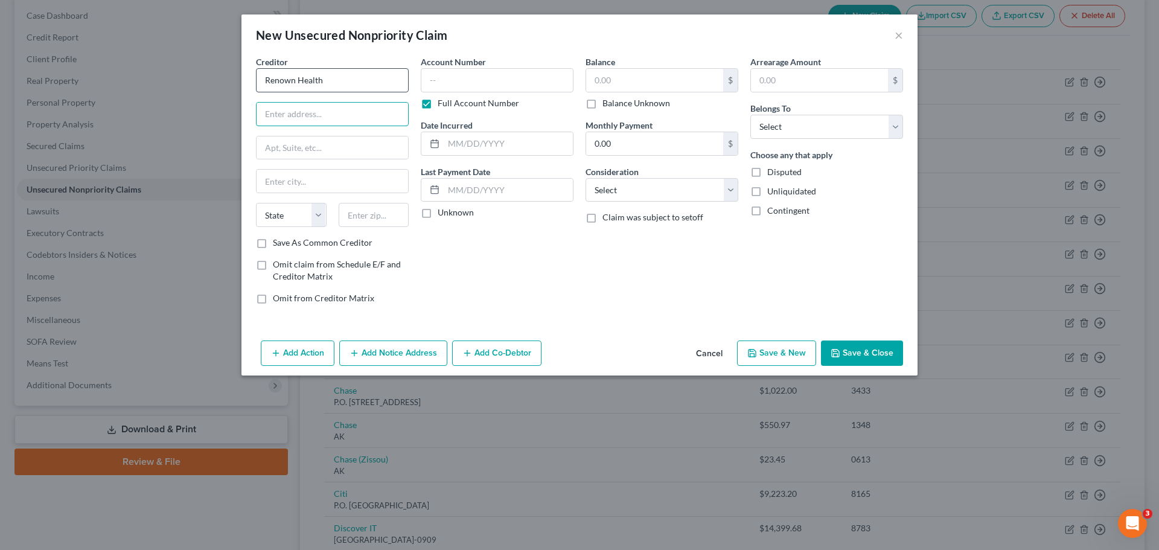
type input "C"
type input "c/o FMS INC"
type input "P.O. Box 707600"
type input "Tulsa"
select select "37"
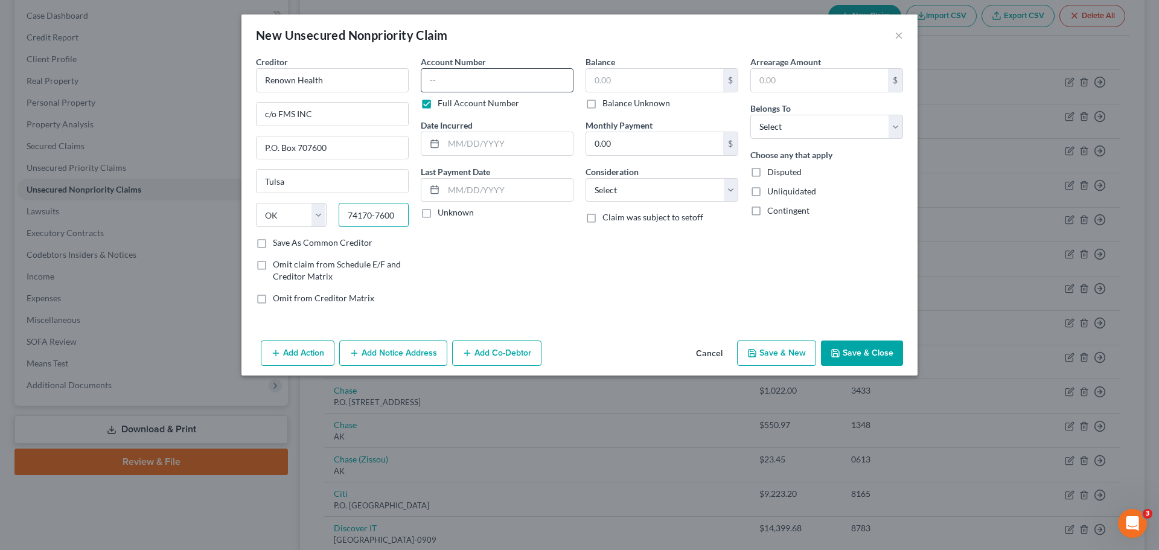
type input "74170-7600"
click at [488, 90] on input "text" at bounding box center [497, 80] width 153 height 24
type input "5"
type input "0149"
click at [438, 106] on label "Full Account Number" at bounding box center [479, 103] width 82 height 12
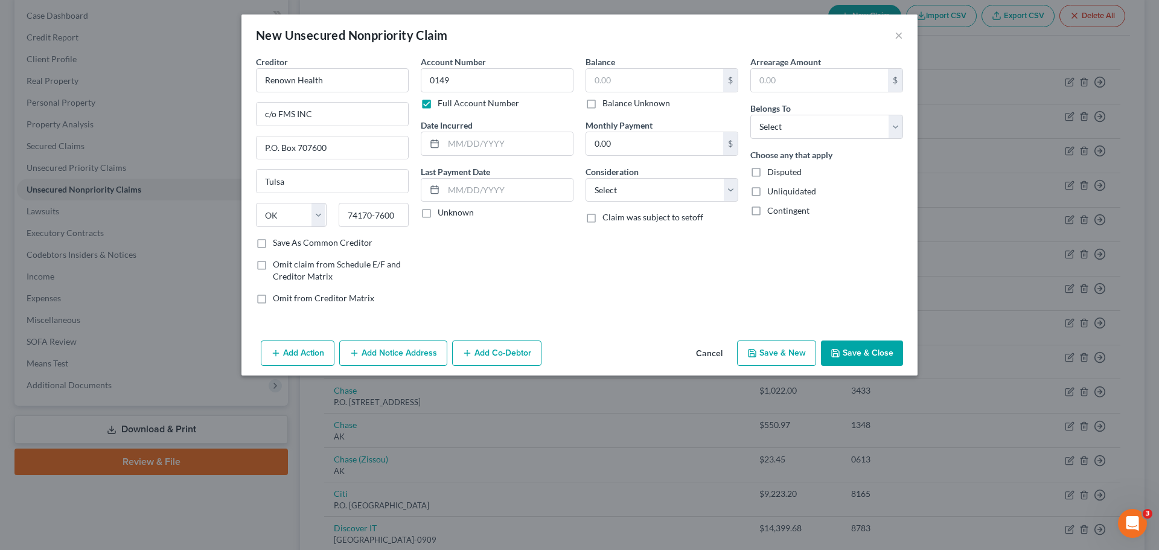
click at [443, 105] on input "Full Account Number" at bounding box center [447, 101] width 8 height 8
click at [478, 147] on input "text" at bounding box center [508, 143] width 129 height 23
type input "01/30/2025"
click at [532, 229] on div "Account Number (last 4) 0149 Full Account Number Date Incurred 01/30/2025 Last …" at bounding box center [497, 185] width 165 height 258
click at [660, 81] on input "text" at bounding box center [654, 80] width 137 height 23
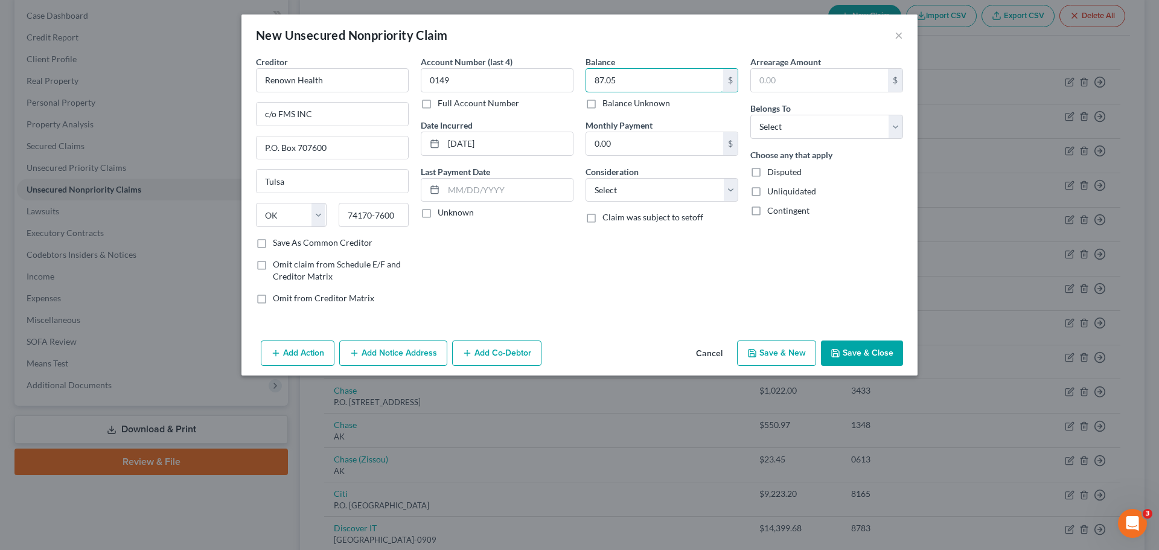
type input "87.05"
click at [732, 252] on div "Balance 87.05 $ Balance Unknown Balance Undetermined 87.05 $ Balance Unknown Mo…" at bounding box center [662, 185] width 165 height 258
click at [294, 352] on button "Add Action" at bounding box center [298, 353] width 74 height 25
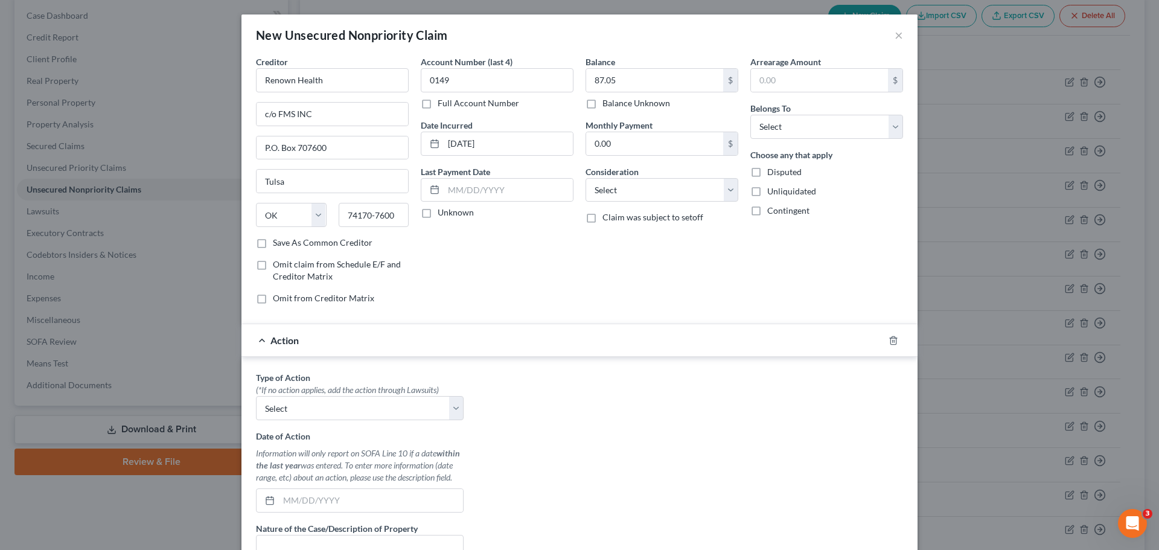
scroll to position [60, 0]
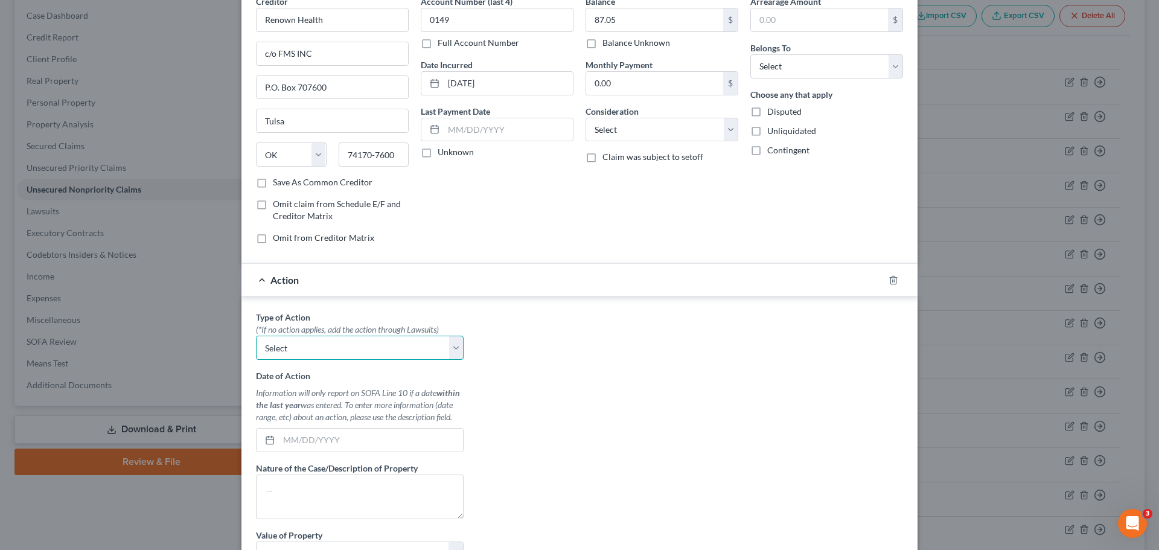
click at [447, 352] on select "Select Repossession Garnishment Foreclosure Personal Injury Attached, Seized, O…" at bounding box center [360, 348] width 208 height 24
click at [255, 277] on div "Action" at bounding box center [562, 280] width 642 height 32
click at [894, 280] on icon "button" at bounding box center [894, 280] width 10 height 10
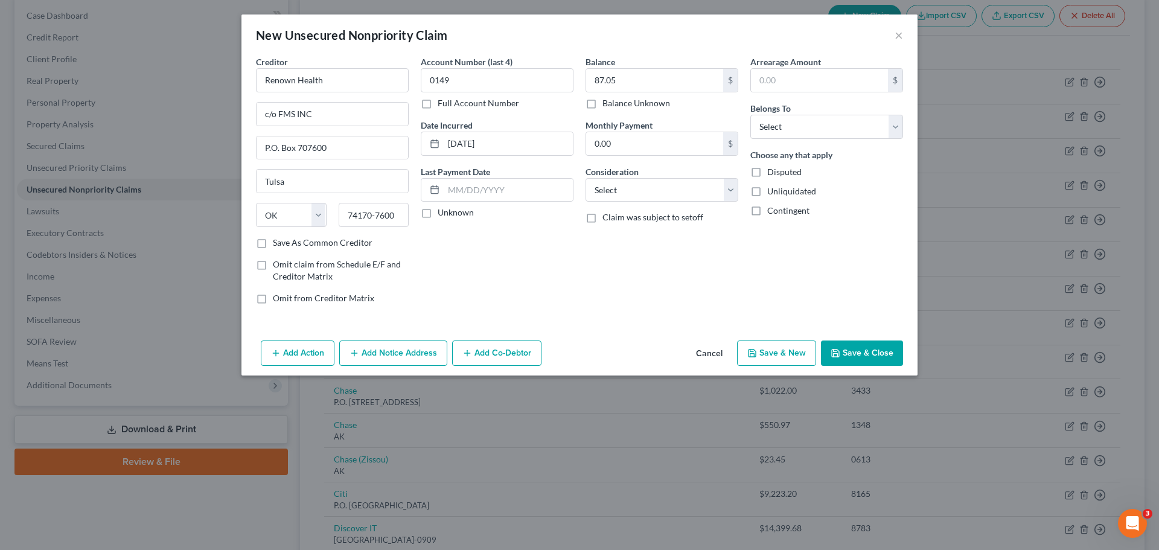
click at [421, 353] on button "Add Notice Address" at bounding box center [393, 353] width 108 height 25
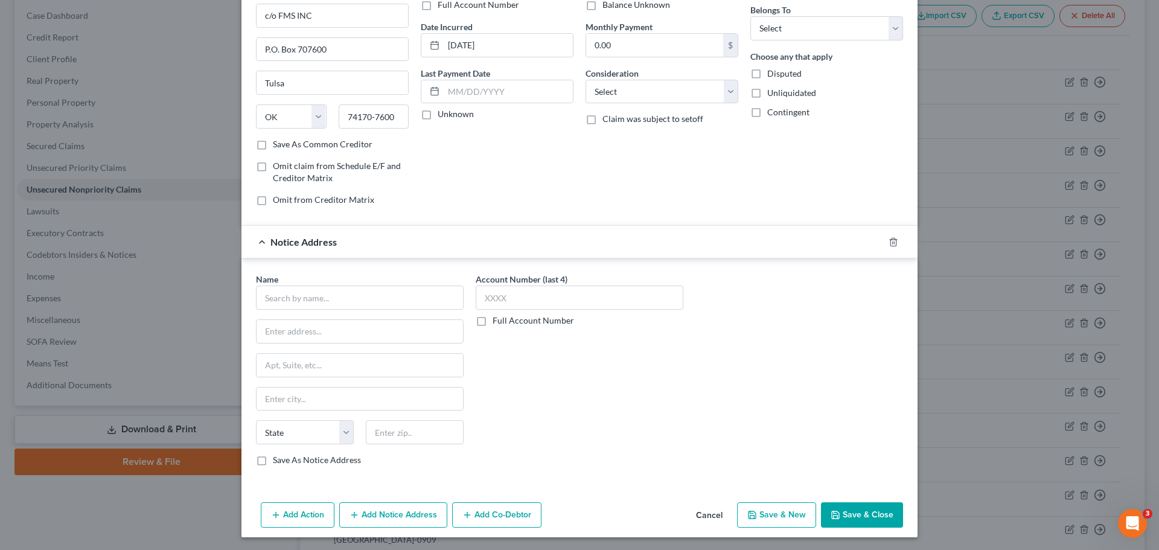
scroll to position [100, 0]
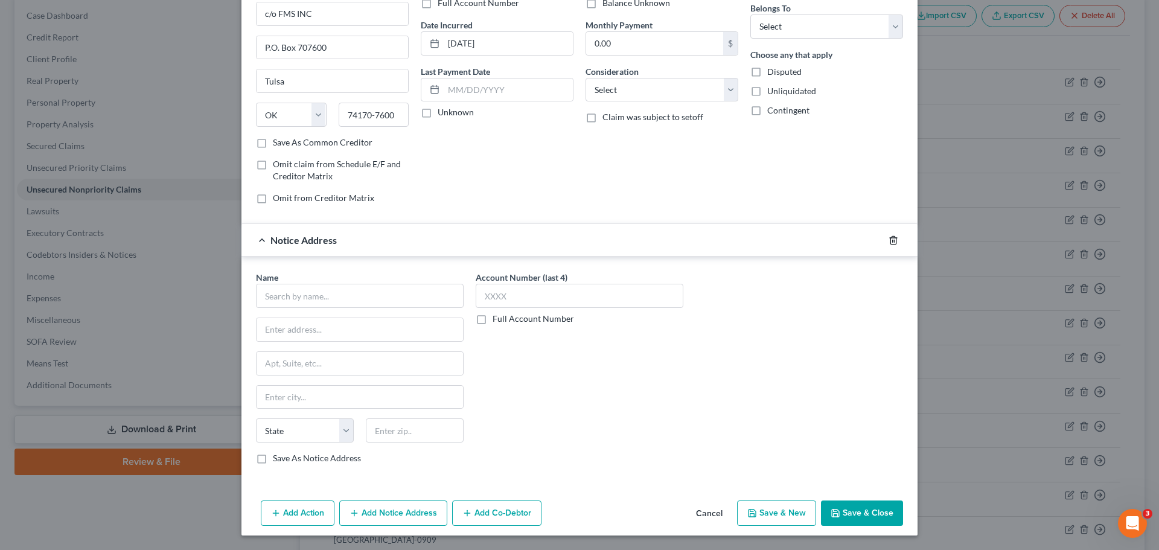
click at [889, 240] on icon "button" at bounding box center [894, 240] width 10 height 10
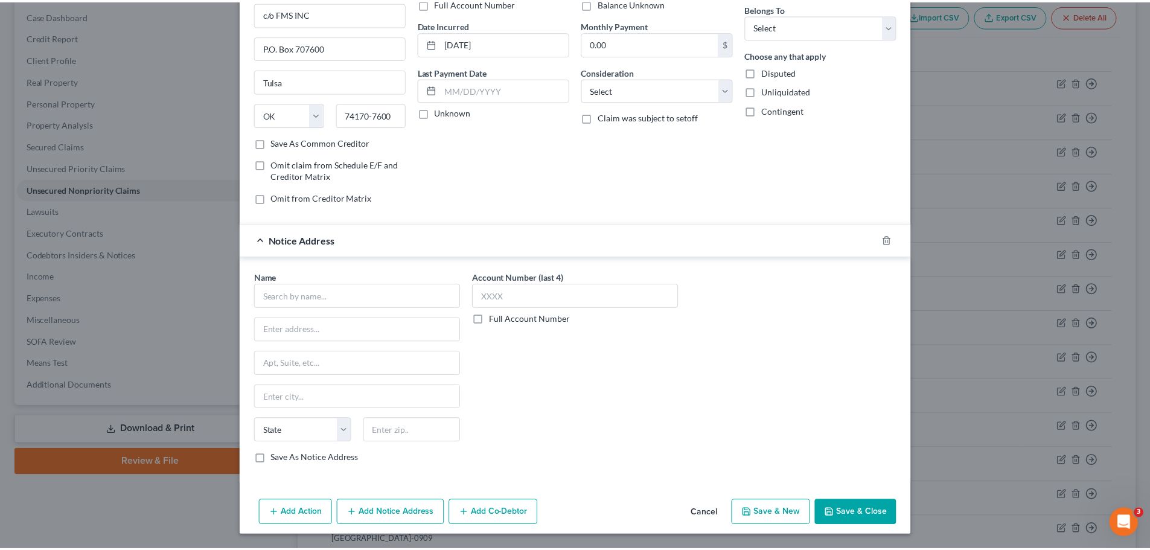
scroll to position [0, 0]
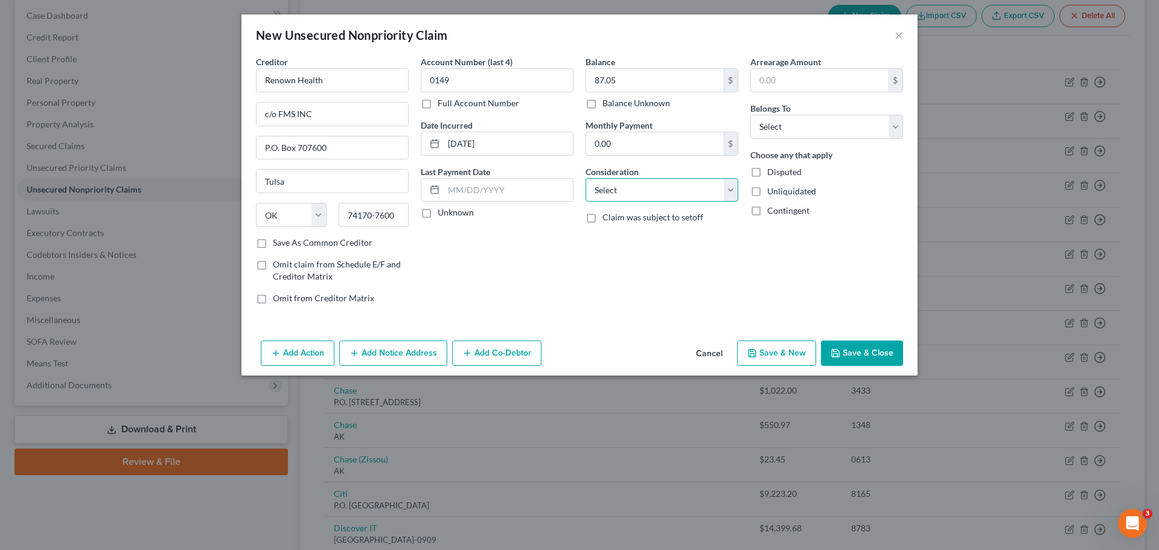
click at [731, 188] on select "Select Cable / Satellite Services Collection Agency Credit Card Debt Debt Couns…" at bounding box center [662, 190] width 153 height 24
select select "9"
click at [586, 178] on select "Select Cable / Satellite Services Collection Agency Credit Card Debt Debt Couns…" at bounding box center [662, 190] width 153 height 24
click at [892, 129] on select "Select Debtor 1 Only Debtor 2 Only Debtor 1 And Debtor 2 Only At Least One Of T…" at bounding box center [826, 127] width 153 height 24
select select "0"
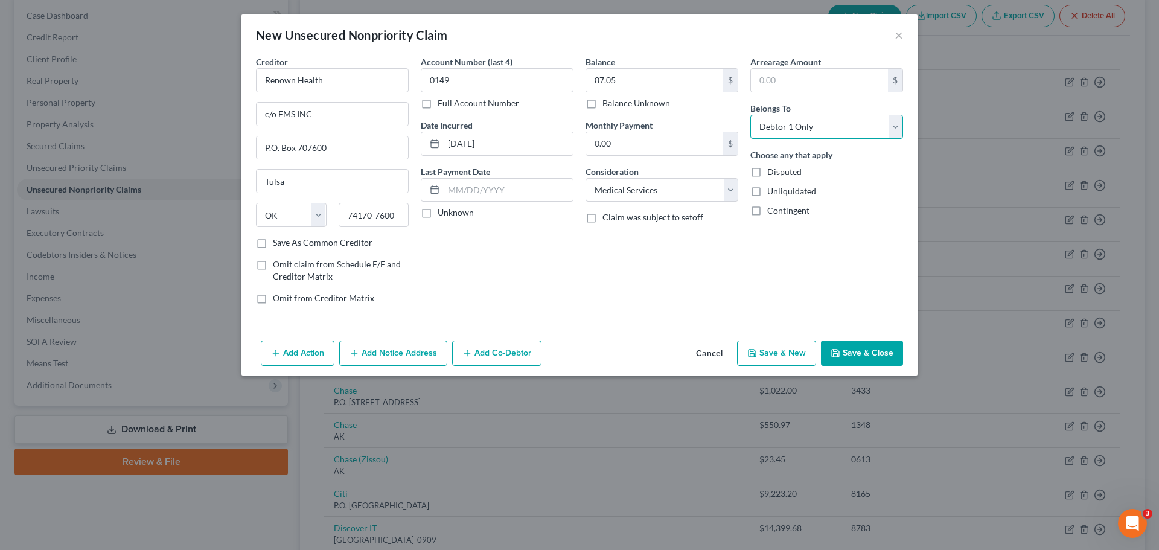
click at [750, 115] on select "Select Debtor 1 Only Debtor 2 Only Debtor 1 And Debtor 2 Only At Least One Of T…" at bounding box center [826, 127] width 153 height 24
click at [361, 242] on label "Save As Common Creditor" at bounding box center [323, 243] width 100 height 12
click at [286, 242] on input "Save As Common Creditor" at bounding box center [282, 241] width 8 height 8
click at [361, 242] on label "Save As Common Creditor" at bounding box center [323, 243] width 100 height 12
click at [286, 242] on input "Save As Common Creditor" at bounding box center [282, 241] width 8 height 8
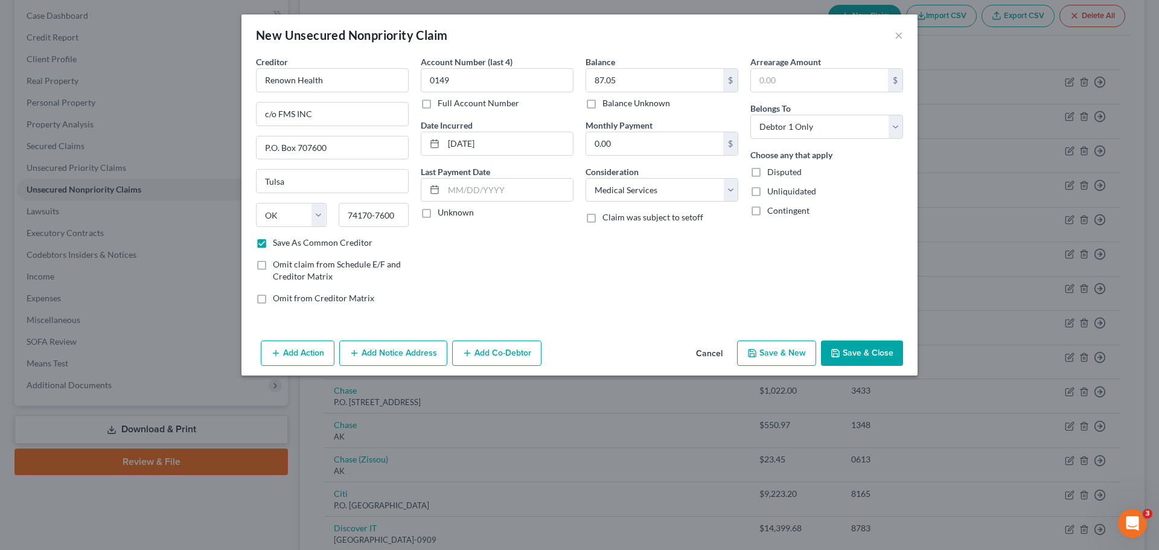
checkbox input "false"
click at [867, 354] on button "Save & Close" at bounding box center [862, 353] width 82 height 25
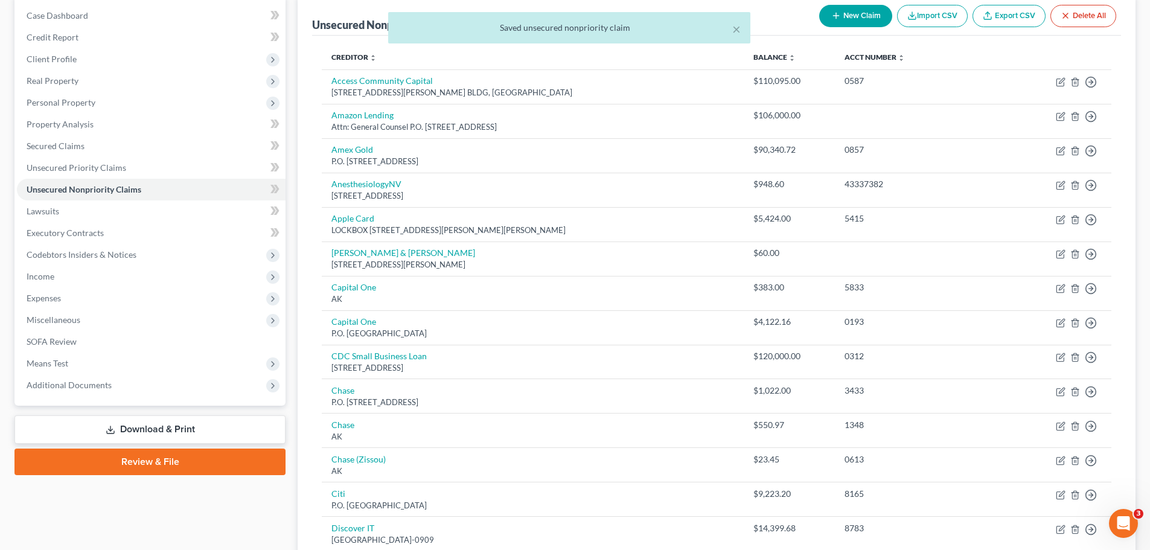
click at [845, 15] on div "× Saved unsecured nonpriority claim" at bounding box center [569, 30] width 1150 height 37
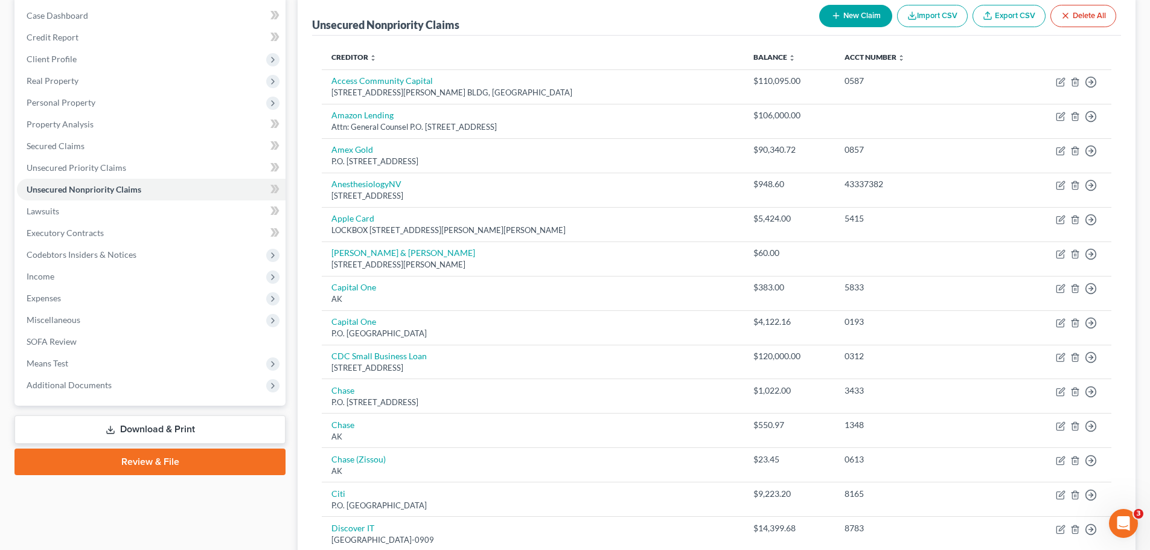
click at [845, 15] on button "New Claim" at bounding box center [855, 16] width 73 height 22
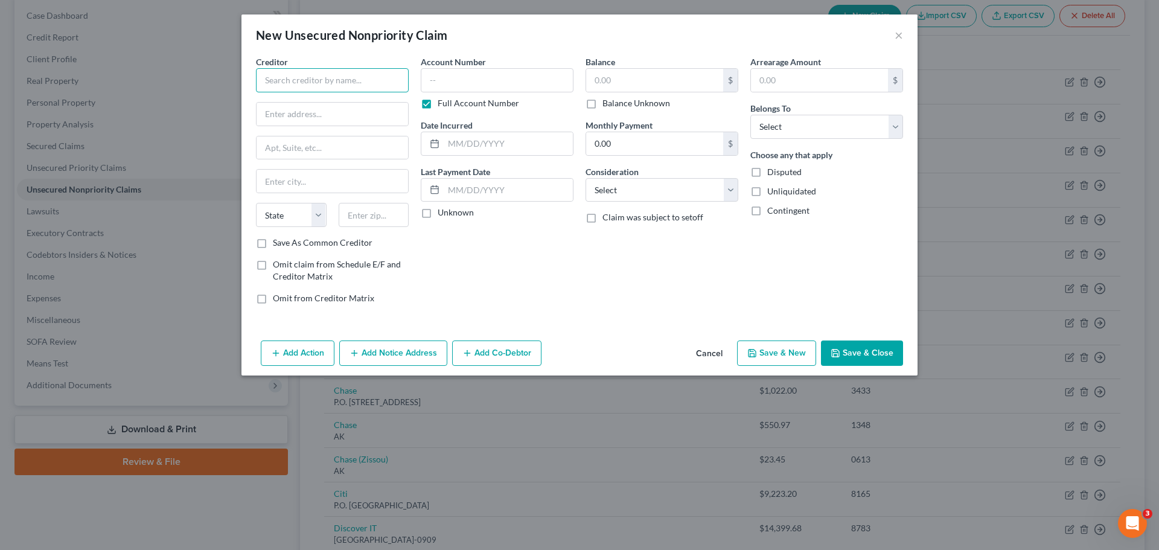
click at [333, 81] on input "text" at bounding box center [332, 80] width 153 height 24
click at [303, 85] on input "Renown" at bounding box center [332, 80] width 153 height 24
type input "Renown Health"
type input "FMS Inc"
type input "P.O. Box 707600"
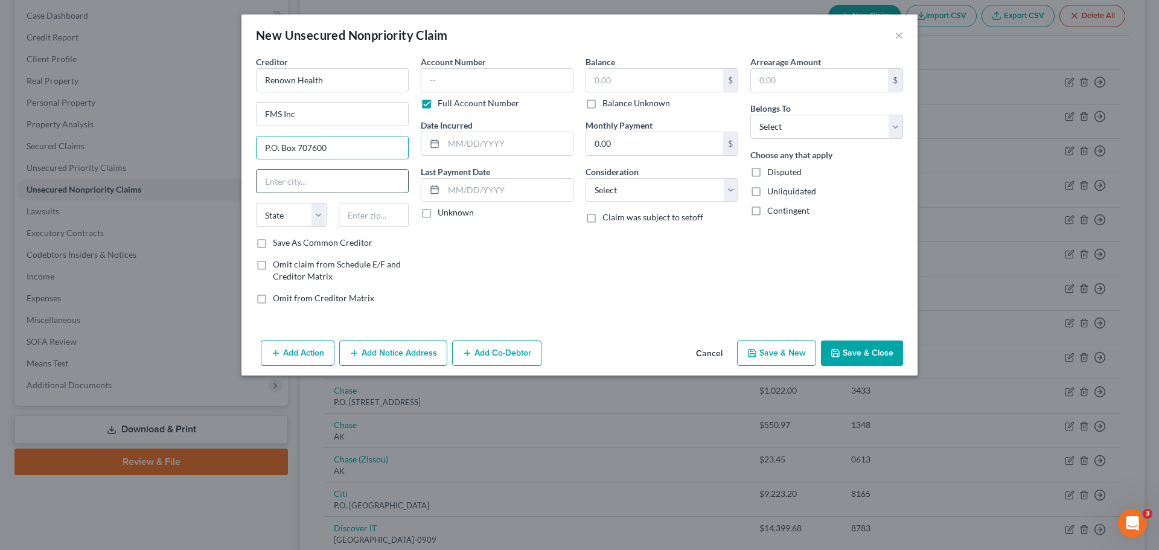
click at [312, 185] on input "text" at bounding box center [333, 181] width 152 height 23
type input "t"
type input "Tulsa"
click at [279, 214] on select "State AL AK AR AZ CA CO CT DE DC FL GA GU HI ID IL IN IA KS KY LA ME MD MA MI M…" at bounding box center [291, 215] width 71 height 24
select select "37"
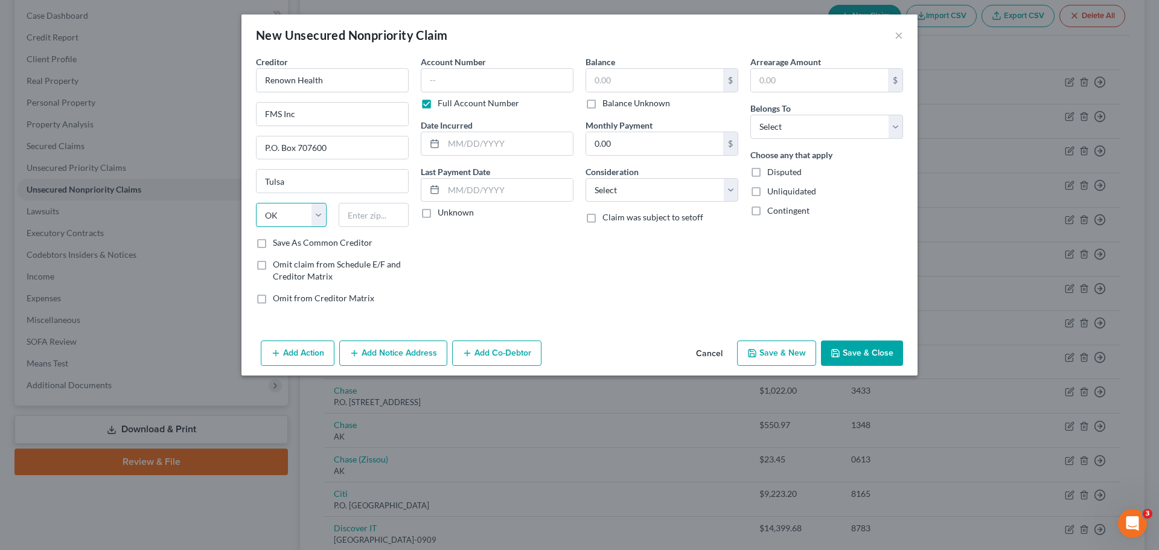
click at [256, 203] on select "State AL AK AR AZ CA CO CT DE DC FL GA GU HI ID IL IN IA KS KY LA ME MD MA MI M…" at bounding box center [291, 215] width 71 height 24
type input "74170-7600"
click at [455, 74] on input "text" at bounding box center [497, 80] width 153 height 24
type input "2769"
click at [438, 105] on label "Full Account Number" at bounding box center [479, 103] width 82 height 12
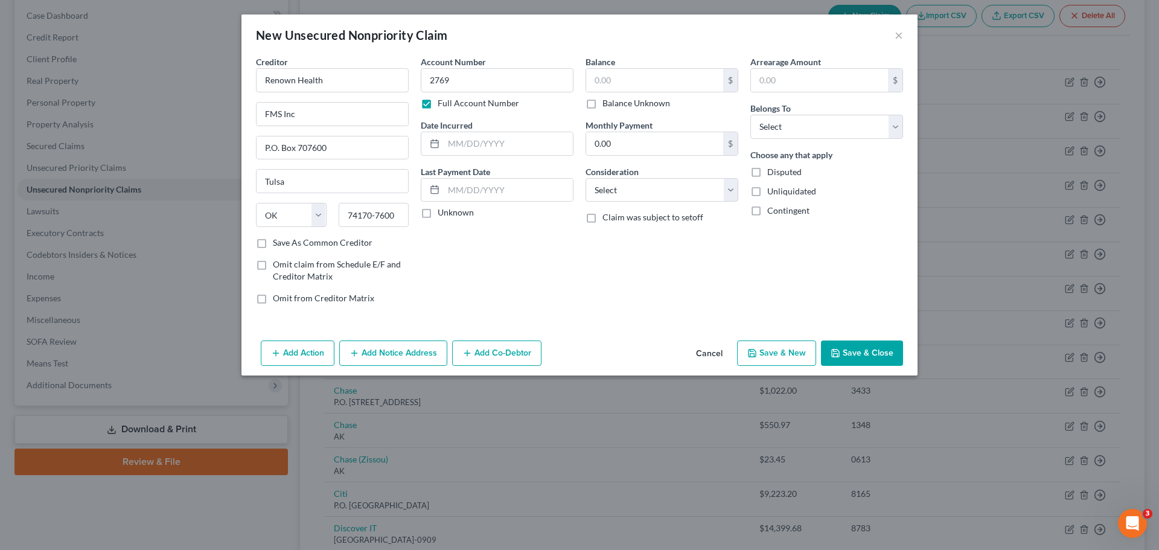
click at [443, 105] on input "Full Account Number" at bounding box center [447, 101] width 8 height 8
click at [497, 136] on input "text" at bounding box center [508, 143] width 129 height 23
type input "01/02/2025"
click at [550, 250] on div "Account Number (last 4) 2769 Full Account Number Date Incurred 01/02/2025 Last …" at bounding box center [497, 185] width 165 height 258
click at [469, 73] on input "2769" at bounding box center [497, 80] width 153 height 24
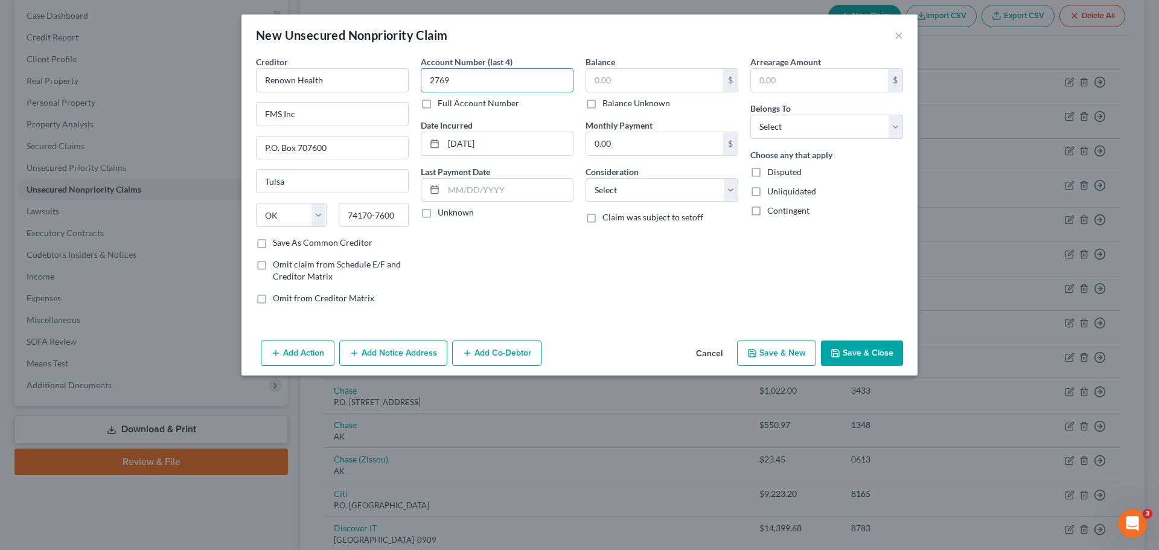
click at [469, 73] on input "2769" at bounding box center [497, 80] width 153 height 24
type input "5108"
click at [638, 153] on input "0.00" at bounding box center [654, 143] width 137 height 23
type input "168.71"
click at [714, 280] on div "Balance $ Balance Unknown Balance Undetermined $ Balance Unknown Monthly Paymen…" at bounding box center [662, 185] width 165 height 258
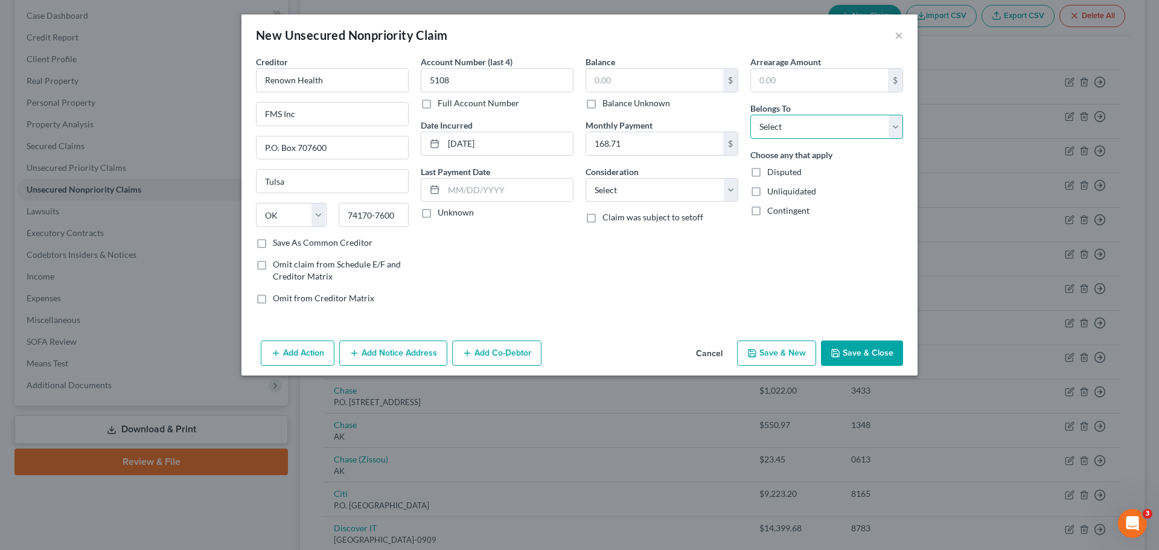
click at [894, 132] on select "Select Debtor 1 Only Debtor 2 Only Debtor 1 And Debtor 2 Only At Least One Of T…" at bounding box center [826, 127] width 153 height 24
select select "0"
click at [750, 115] on select "Select Debtor 1 Only Debtor 2 Only Debtor 1 And Debtor 2 Only At Least One Of T…" at bounding box center [826, 127] width 153 height 24
click at [871, 359] on button "Save & Close" at bounding box center [862, 353] width 82 height 25
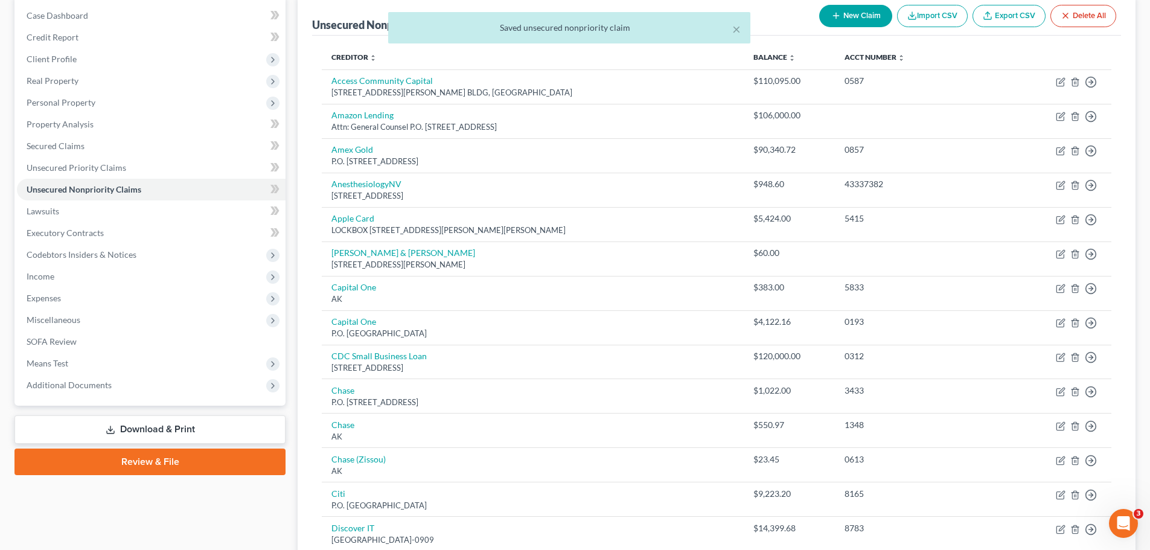
click at [845, 10] on button "New Claim" at bounding box center [855, 16] width 73 height 22
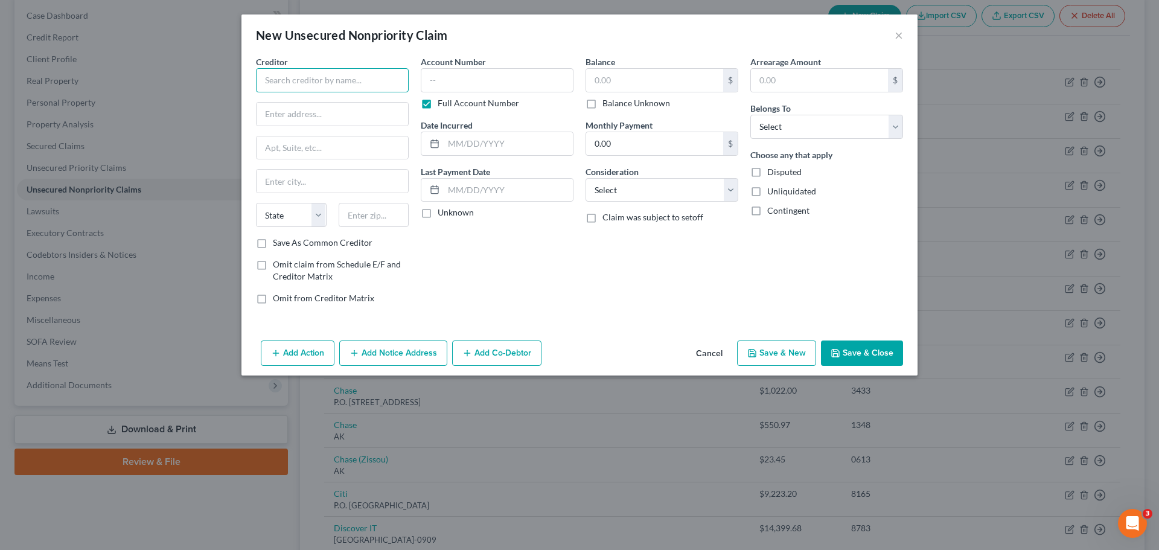
click at [341, 83] on input "text" at bounding box center [332, 80] width 153 height 24
type input "r"
type input "Renown Health"
type input "F"
type input "x"
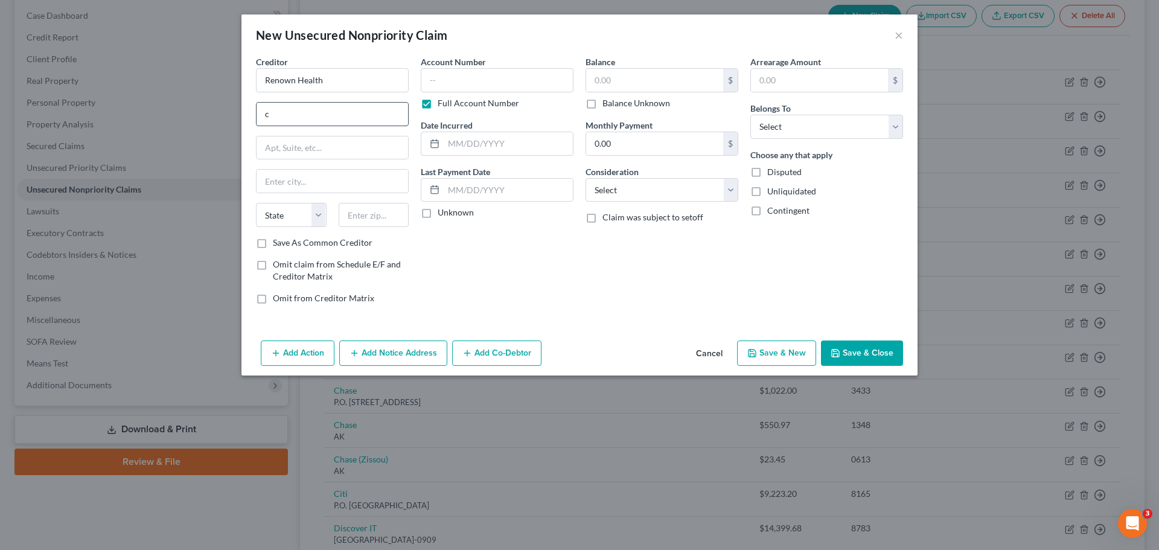
type input "c/o FMS INC"
click at [341, 154] on input "text" at bounding box center [333, 147] width 152 height 23
type input "P.O. Box 707600"
click at [287, 187] on input "text" at bounding box center [333, 181] width 152 height 23
type input "Tulsa"
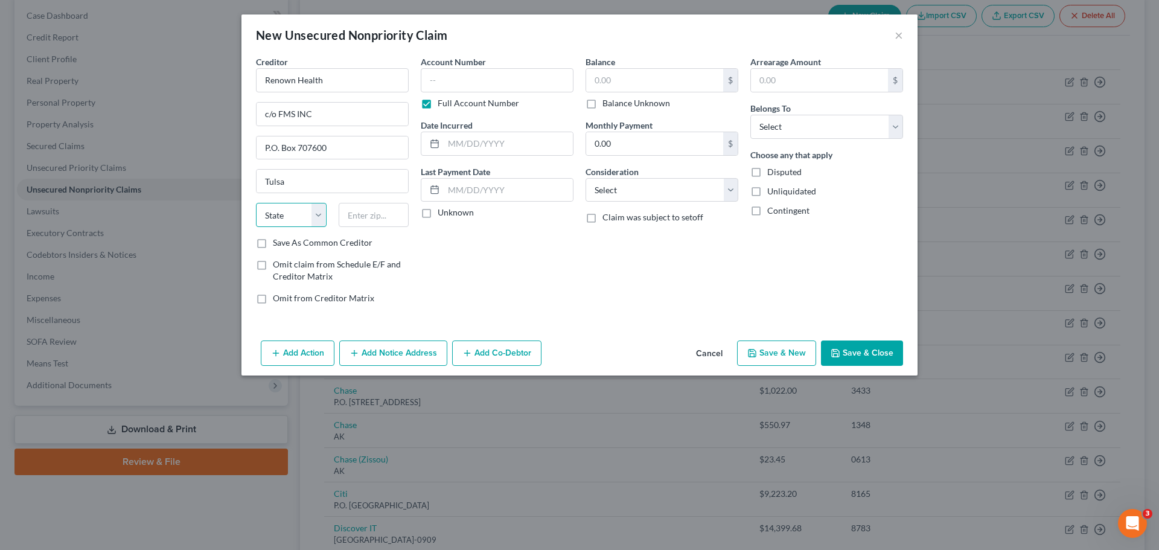
click at [275, 214] on select "State AL AK AR AZ CA CO CT DE DC FL GA GU HI ID IL IN IA KS KY LA ME MD MA MI M…" at bounding box center [291, 215] width 71 height 24
select select "37"
click at [256, 203] on select "State AL AK AR AZ CA CO CT DE DC FL GA GU HI ID IL IN IA KS KY LA ME MD MA MI M…" at bounding box center [291, 215] width 71 height 24
click at [365, 204] on input "text" at bounding box center [374, 215] width 71 height 24
type input "74170-7600"
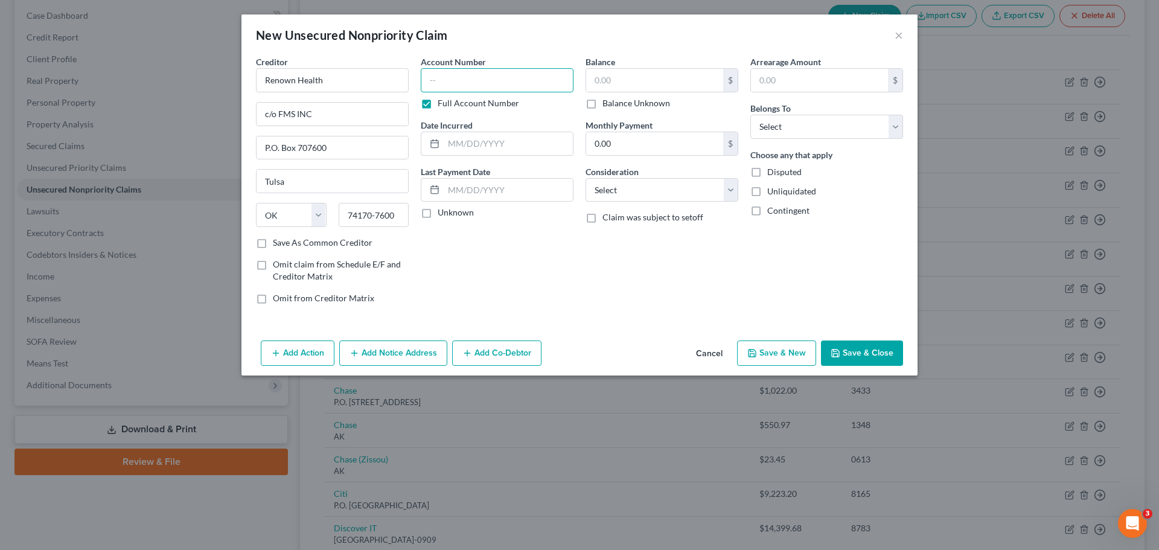
click at [525, 74] on input "text" at bounding box center [497, 80] width 153 height 24
type input "0027"
click at [438, 101] on label "Full Account Number" at bounding box center [479, 103] width 82 height 12
click at [443, 101] on input "Full Account Number" at bounding box center [447, 101] width 8 height 8
click at [529, 147] on input "text" at bounding box center [508, 143] width 129 height 23
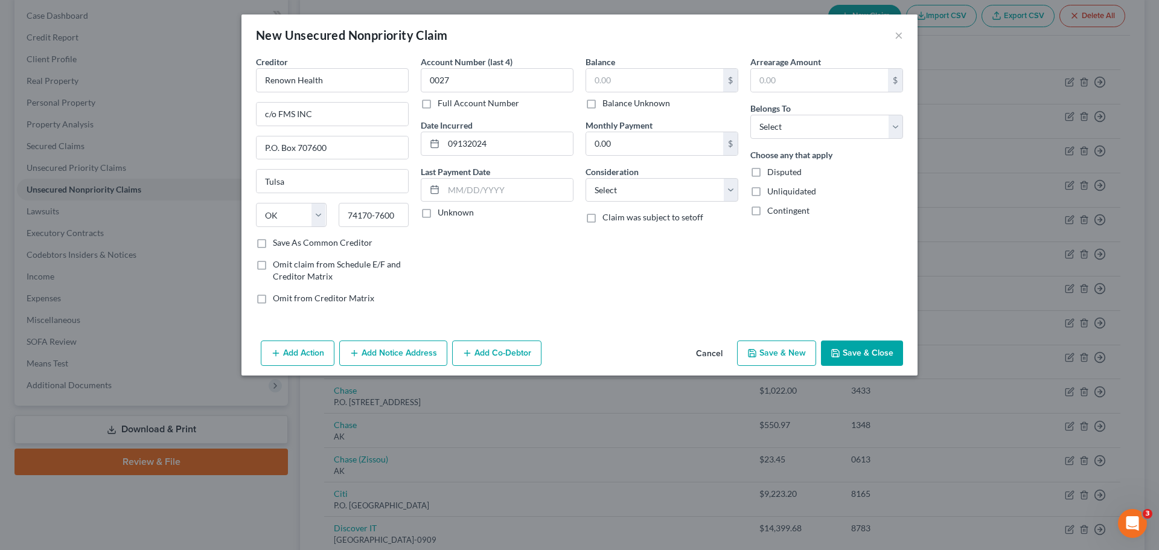
click at [552, 223] on div "Account Number (last 4) 0027 Full Account Number Date Incurred 09132024 Last Pa…" at bounding box center [497, 185] width 165 height 258
click at [466, 135] on input "09132024" at bounding box center [508, 143] width 129 height 23
click at [459, 141] on input "09132024" at bounding box center [508, 143] width 129 height 23
click at [471, 147] on input "09/132024" at bounding box center [508, 143] width 129 height 23
type input "09/13/2024"
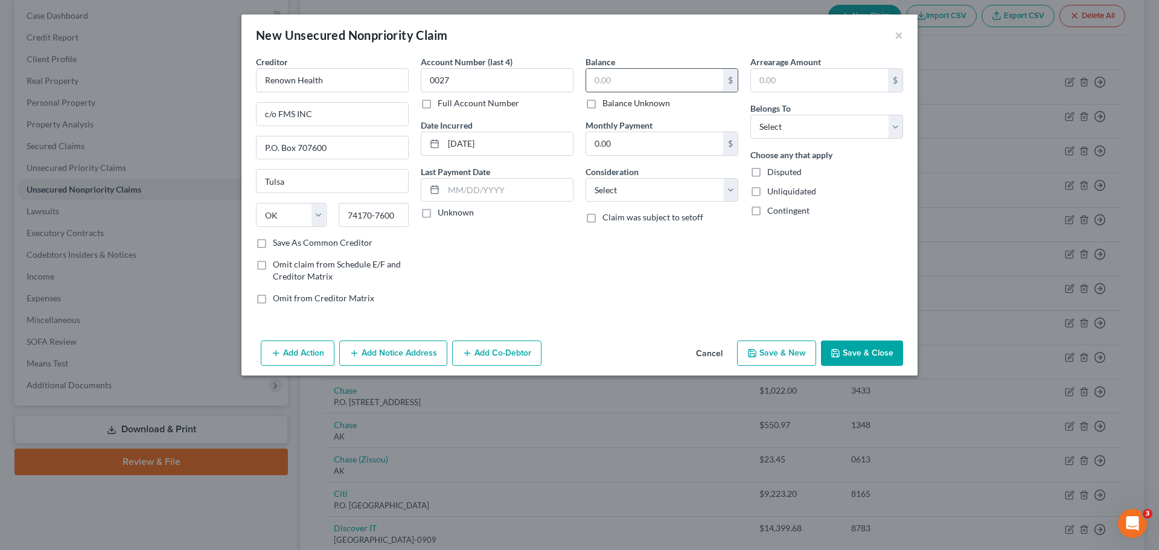
click at [674, 89] on input "text" at bounding box center [654, 80] width 137 height 23
type input "4,693.81"
click at [697, 269] on div "Balance 4,693.81 $ Balance Unknown Balance Undetermined 4,693.81 $ Balance Unkn…" at bounding box center [662, 185] width 165 height 258
click at [897, 129] on select "Select Debtor 1 Only Debtor 2 Only Debtor 1 And Debtor 2 Only At Least One Of T…" at bounding box center [826, 127] width 153 height 24
select select "0"
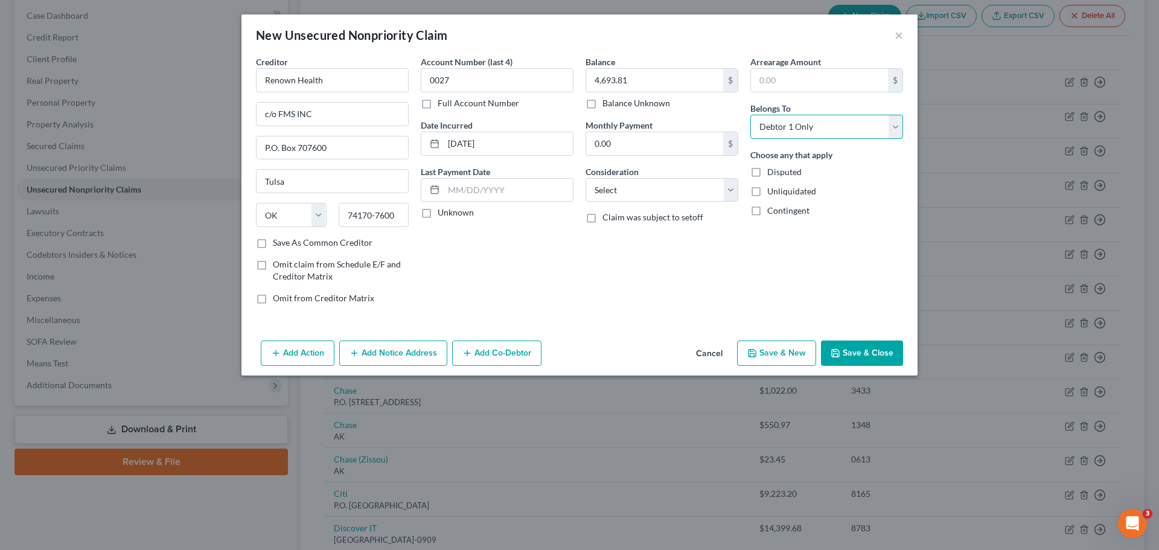
click at [750, 115] on select "Select Debtor 1 Only Debtor 2 Only Debtor 1 And Debtor 2 Only At Least One Of T…" at bounding box center [826, 127] width 153 height 24
click at [866, 354] on button "Save & Close" at bounding box center [862, 353] width 82 height 25
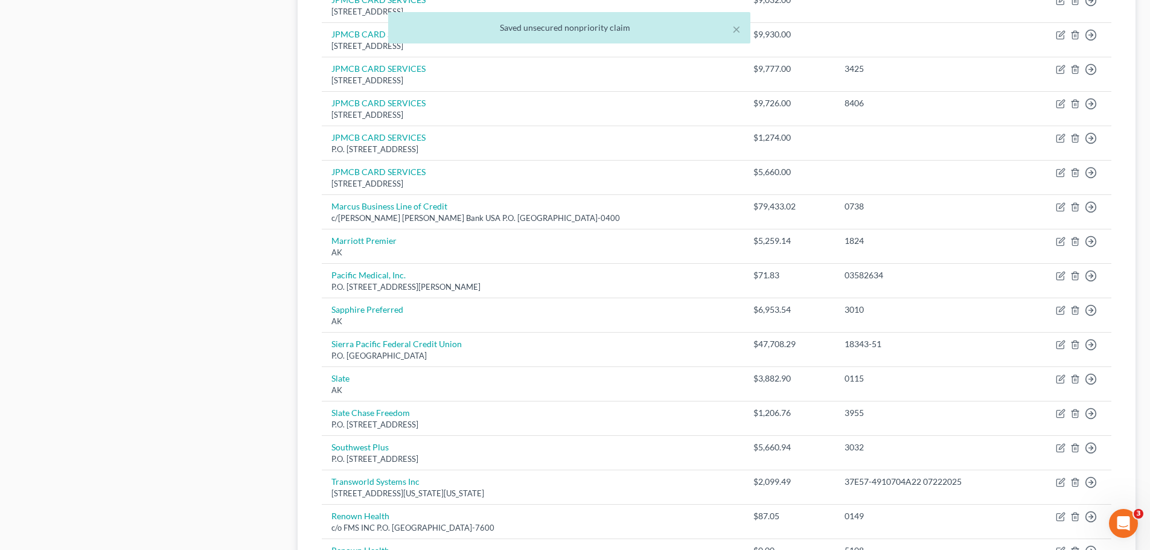
scroll to position [845, 0]
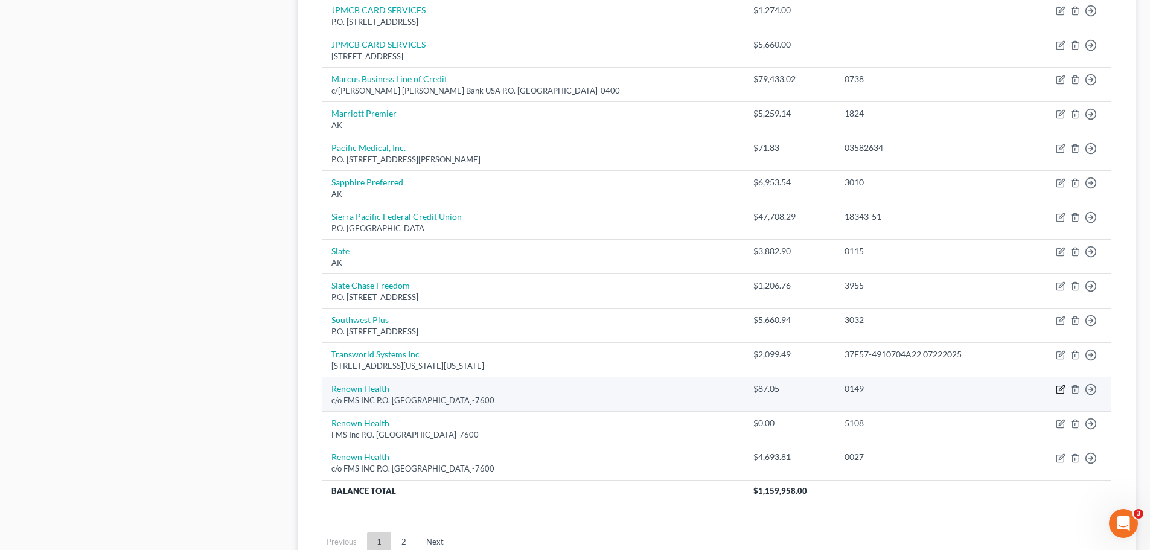
click at [1057, 389] on icon "button" at bounding box center [1060, 389] width 7 height 7
select select "37"
select select "9"
select select "0"
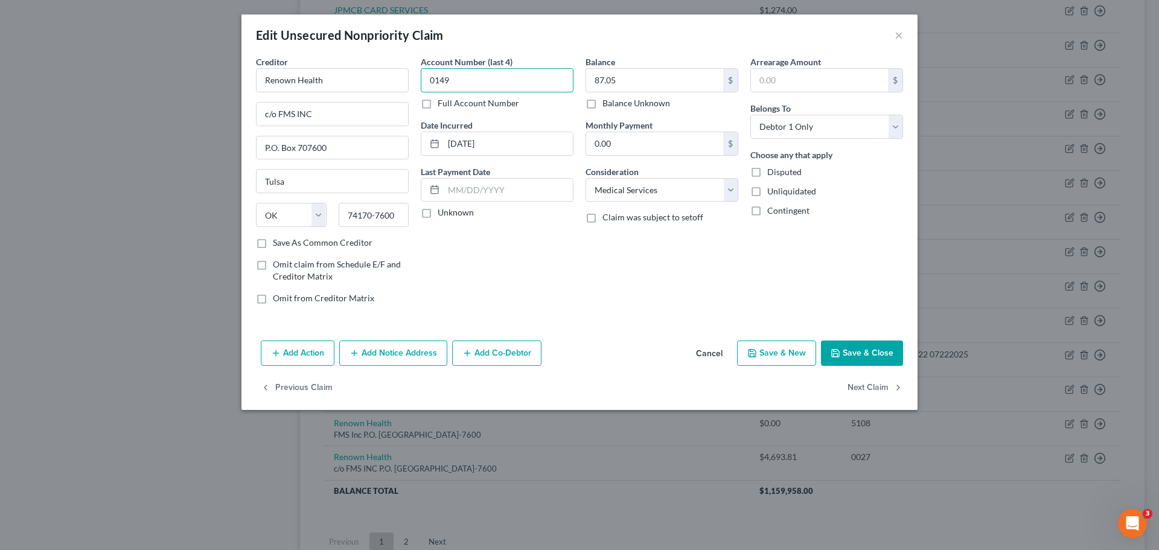
click at [482, 82] on input "0149" at bounding box center [497, 80] width 153 height 24
type input "9777"
click at [886, 361] on button "Save & Close" at bounding box center [862, 353] width 82 height 25
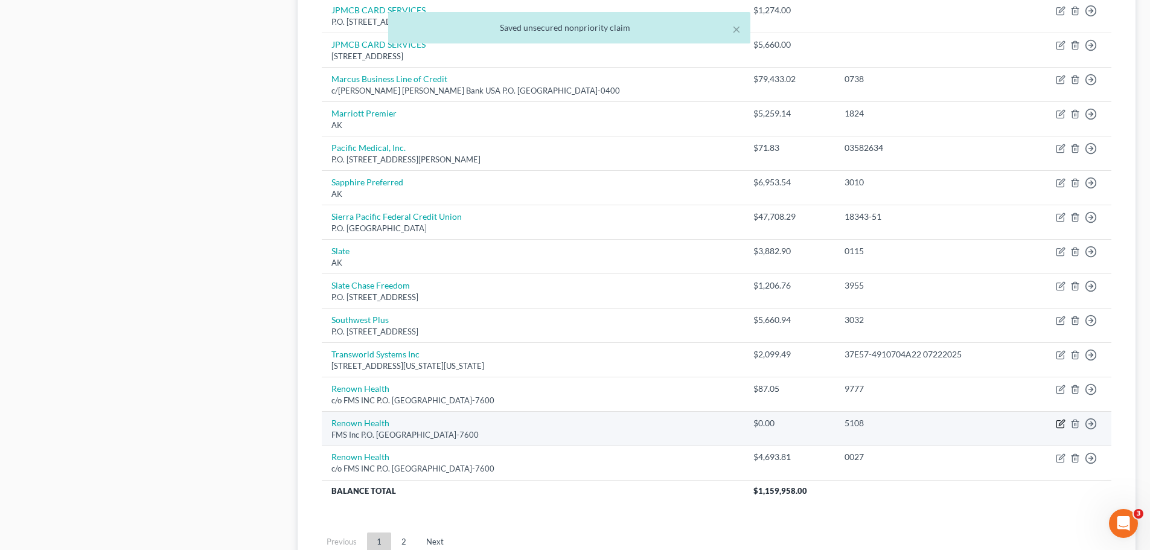
click at [1057, 423] on icon "button" at bounding box center [1060, 424] width 7 height 7
select select "37"
select select "0"
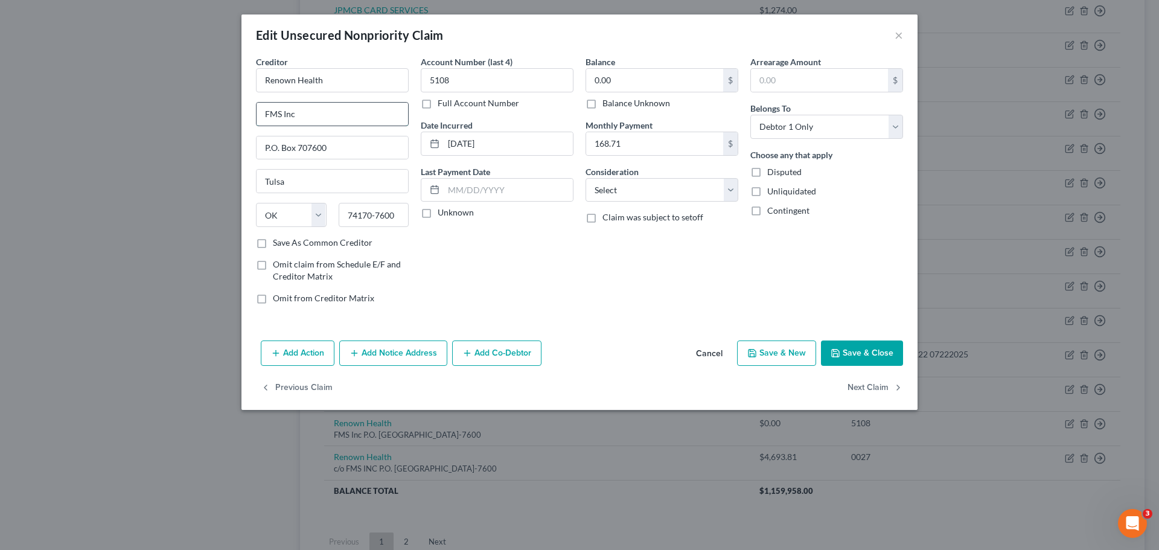
click at [265, 119] on input "FMS Inc" at bounding box center [333, 114] width 152 height 23
type input "c/o FMS Inc"
click at [864, 359] on button "Save & Close" at bounding box center [862, 353] width 82 height 25
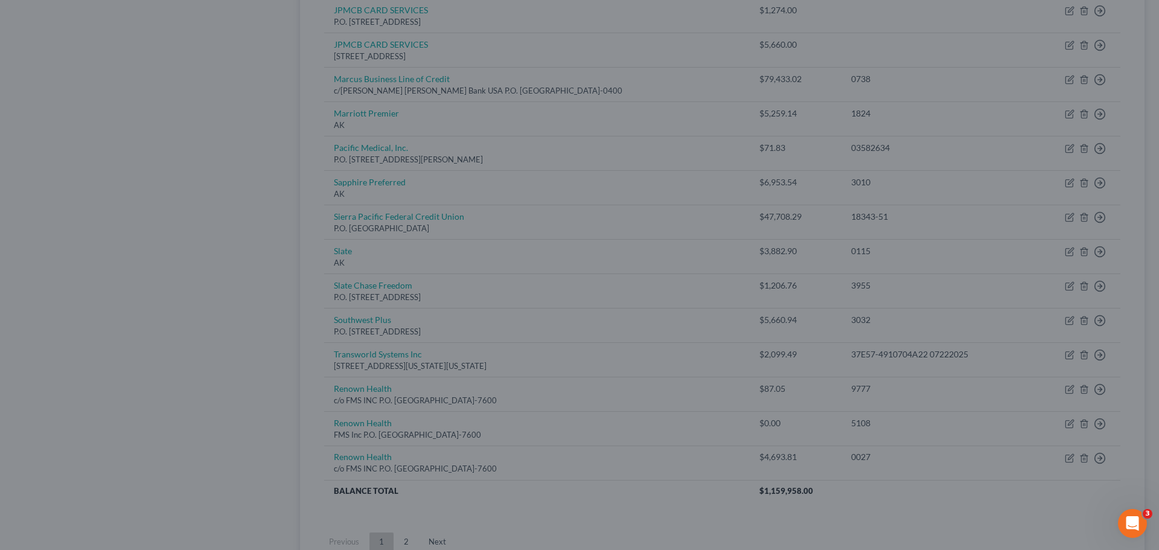
type input "0"
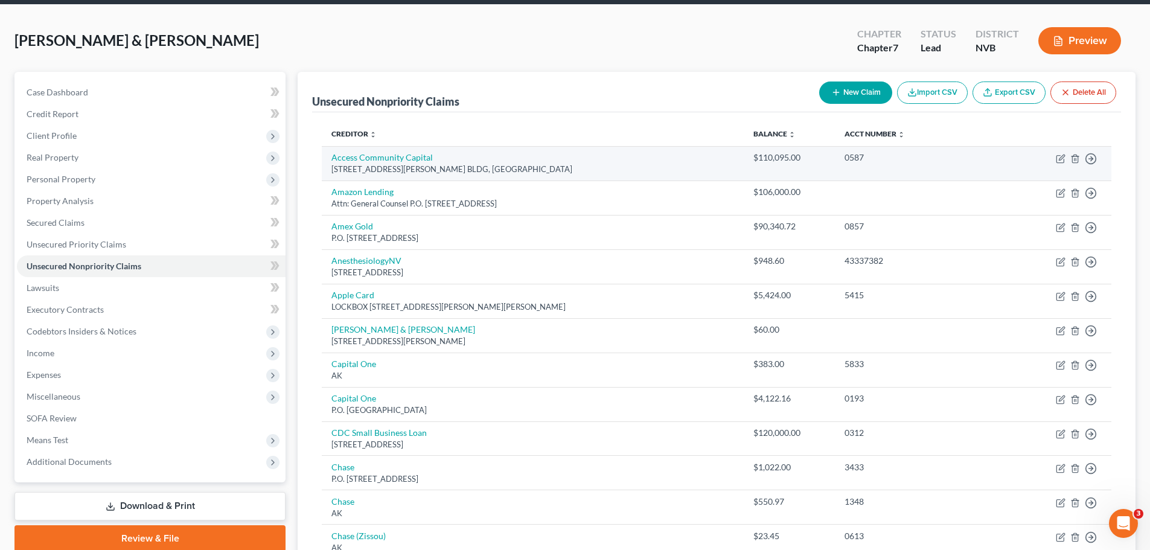
scroll to position [0, 0]
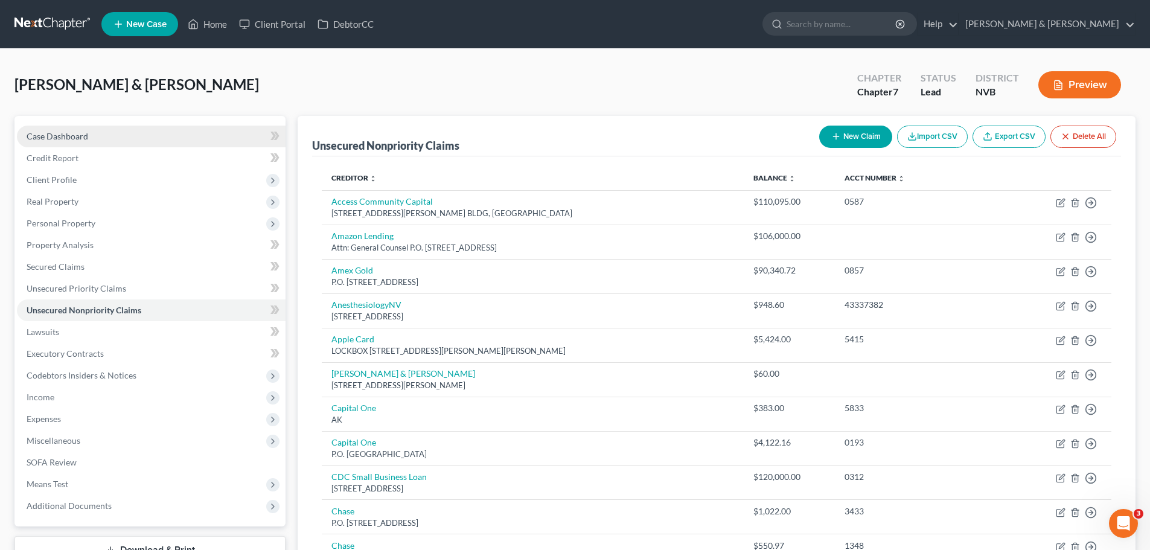
click at [97, 139] on link "Case Dashboard" at bounding box center [151, 137] width 269 height 22
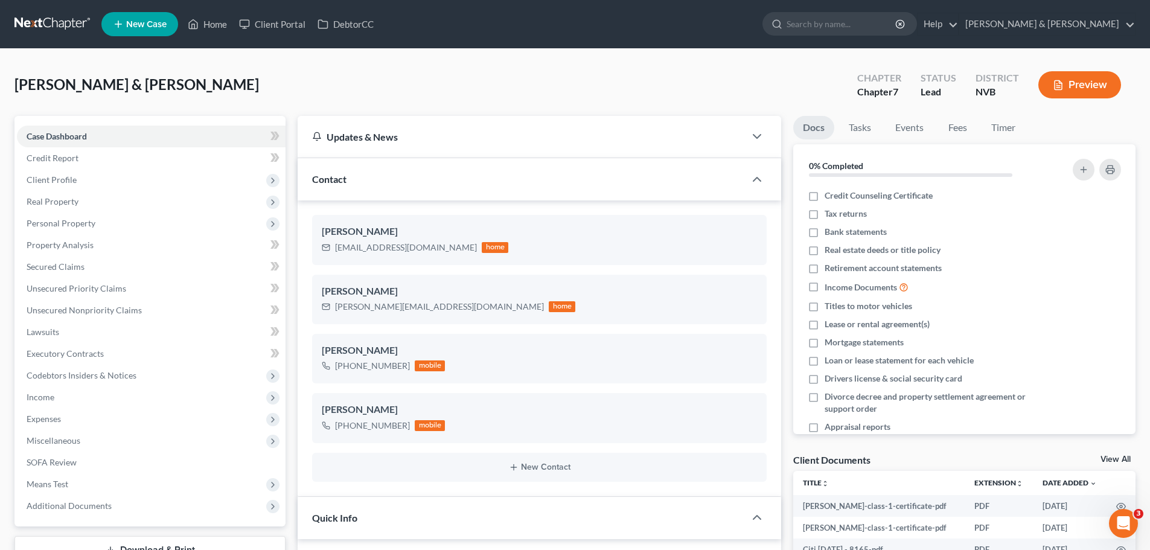
click at [1106, 83] on button "Preview" at bounding box center [1079, 84] width 83 height 27
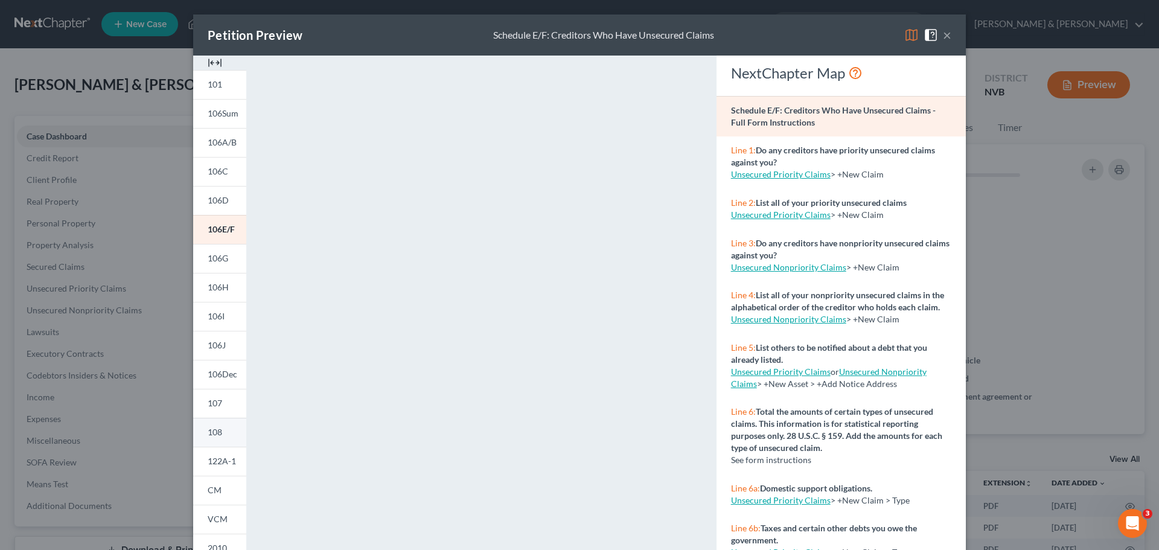
scroll to position [131, 0]
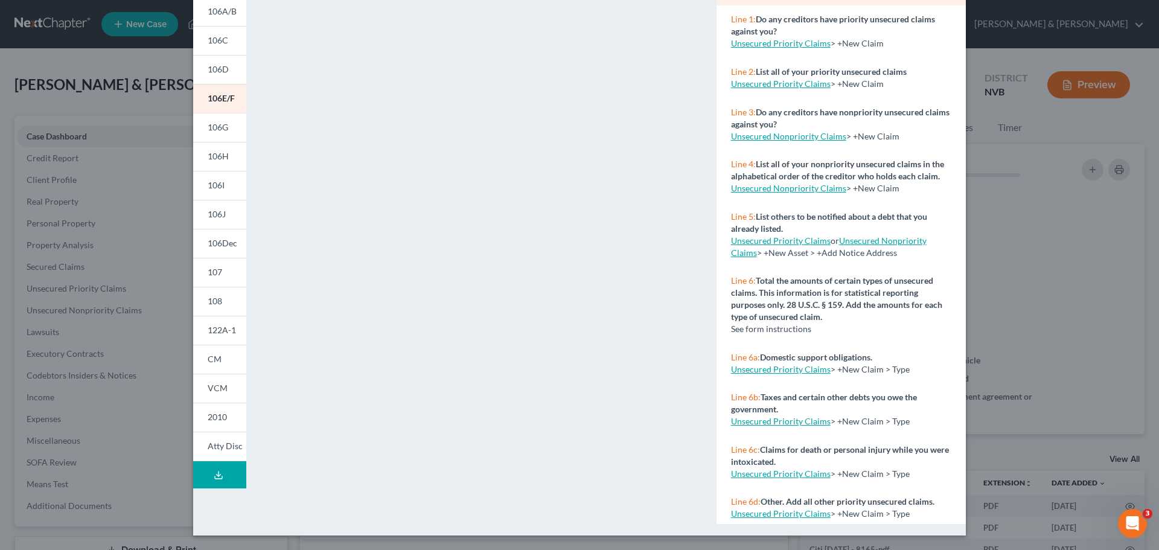
click at [209, 482] on button "Download Draft" at bounding box center [219, 474] width 53 height 27
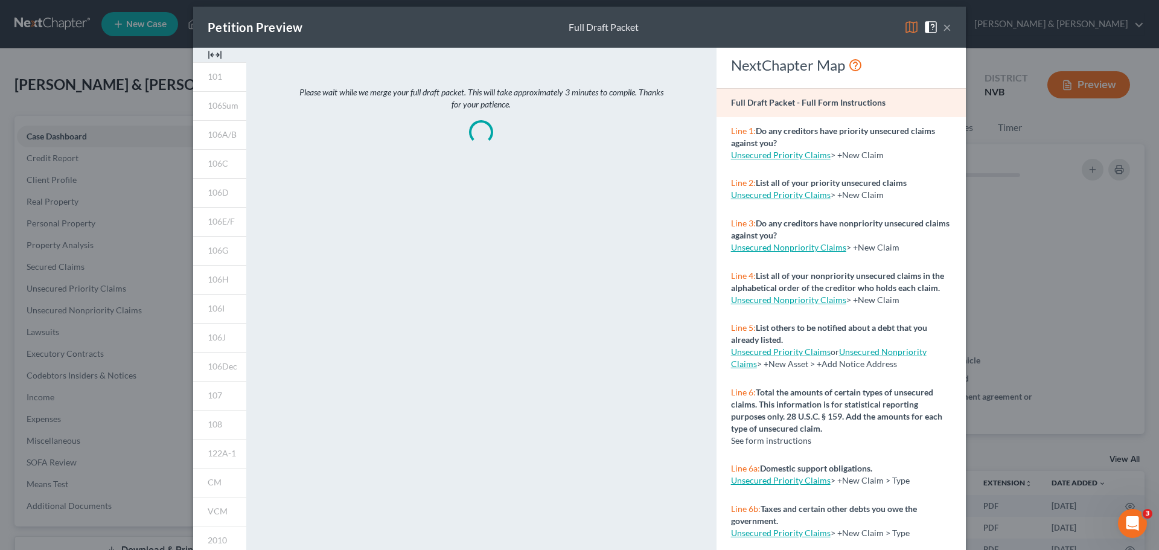
scroll to position [0, 0]
